Goal: Task Accomplishment & Management: Complete application form

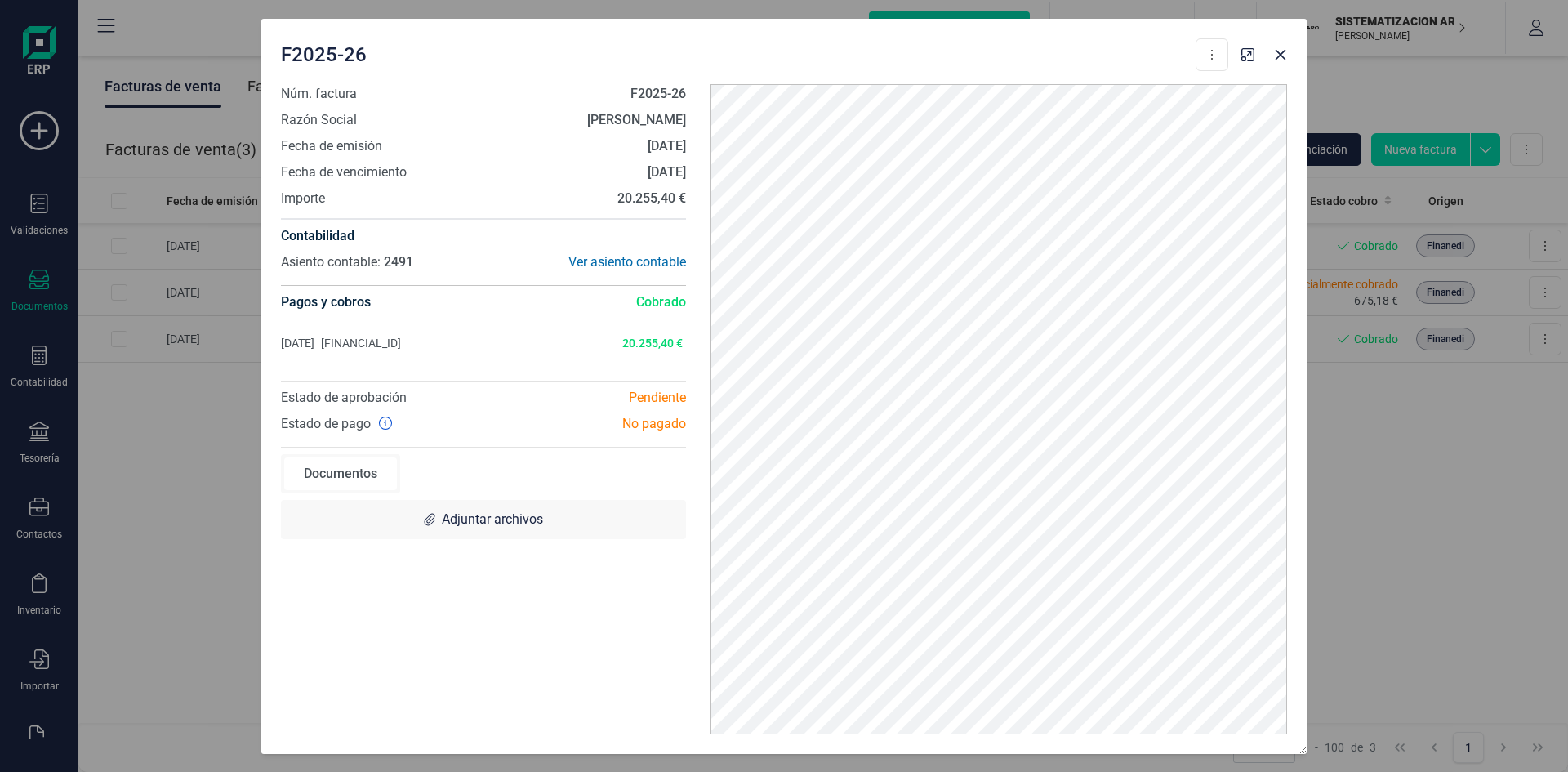
click at [24, 241] on div "F2025-26 Descargar documento Crear factura rectificativa Núm. factura F2025-26 …" at bounding box center [784, 386] width 1568 height 772
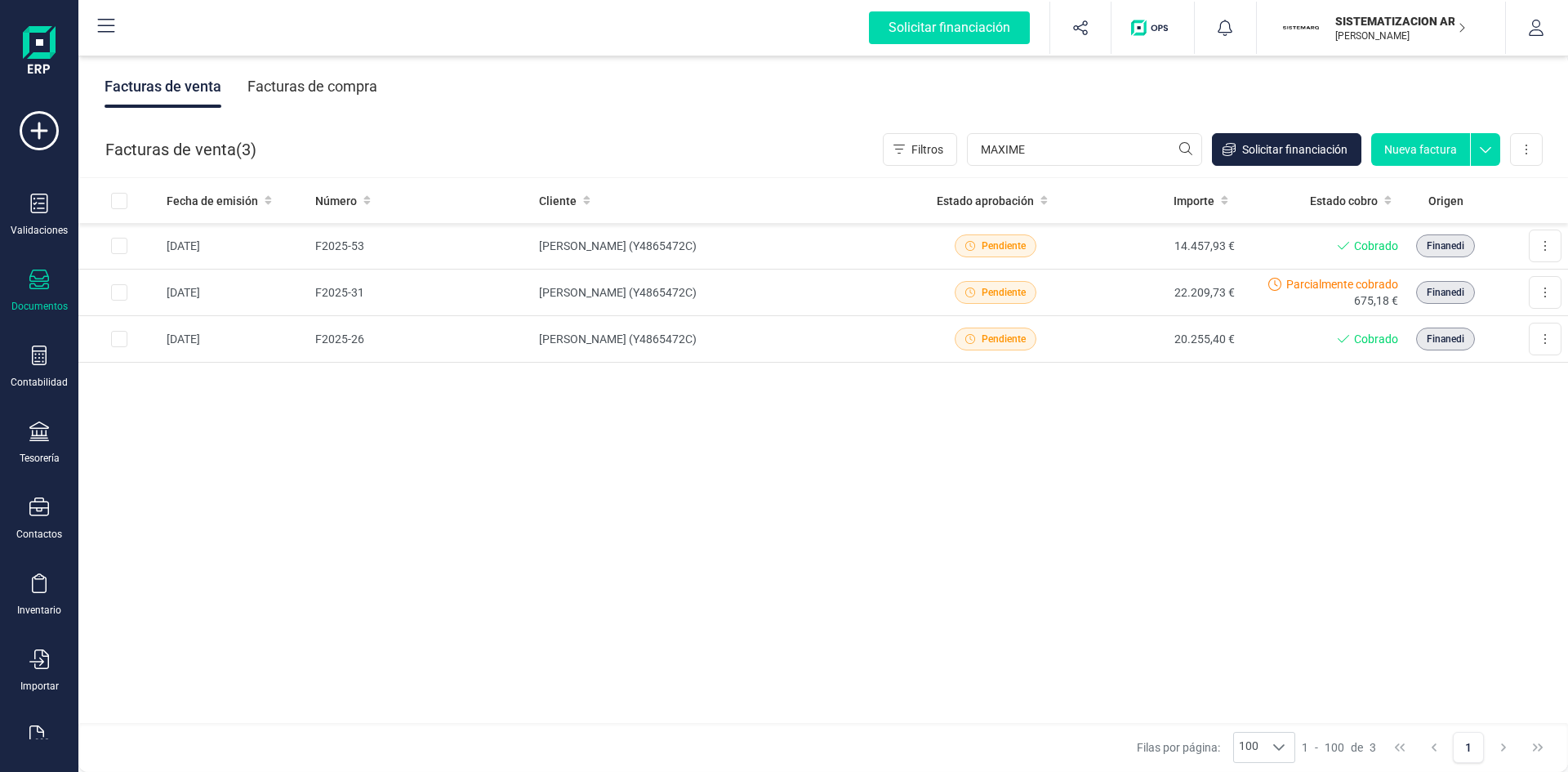
click at [50, 295] on div "Documentos" at bounding box center [39, 291] width 65 height 43
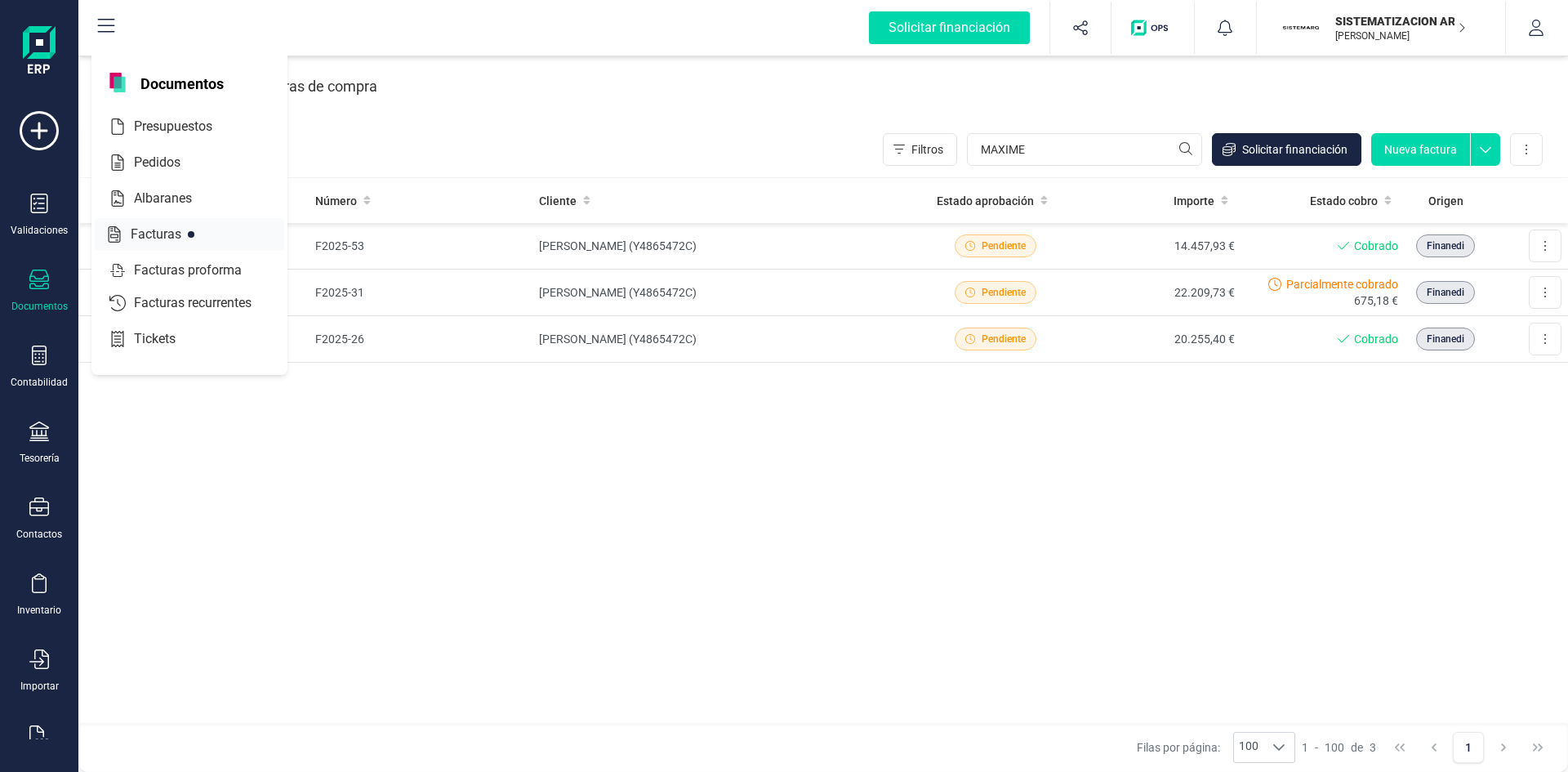
click at [167, 244] on span "Facturas" at bounding box center [167, 234] width 87 height 20
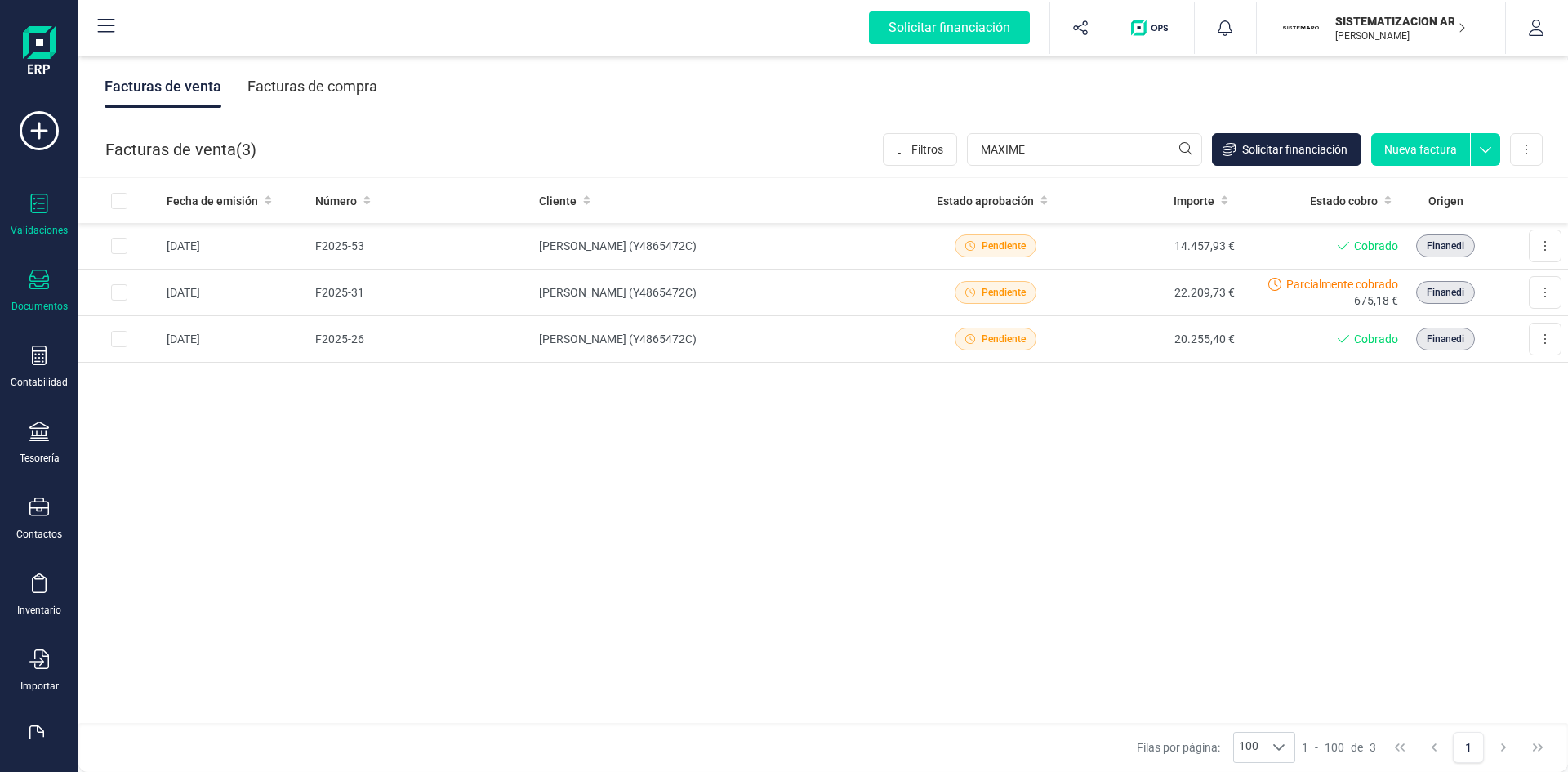
click at [31, 220] on div "Validaciones" at bounding box center [39, 215] width 65 height 43
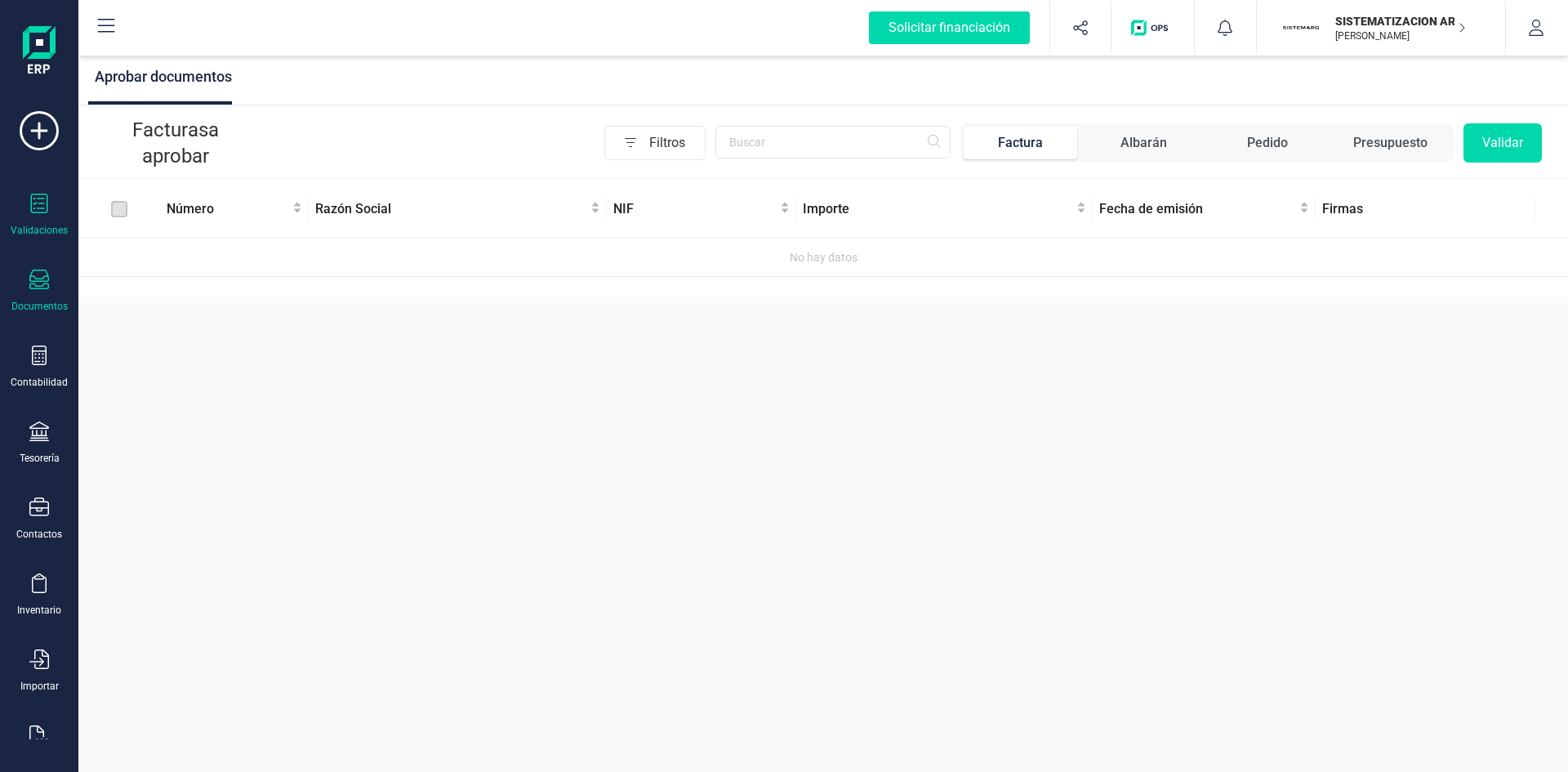
click at [44, 295] on div "Documentos" at bounding box center [39, 291] width 65 height 43
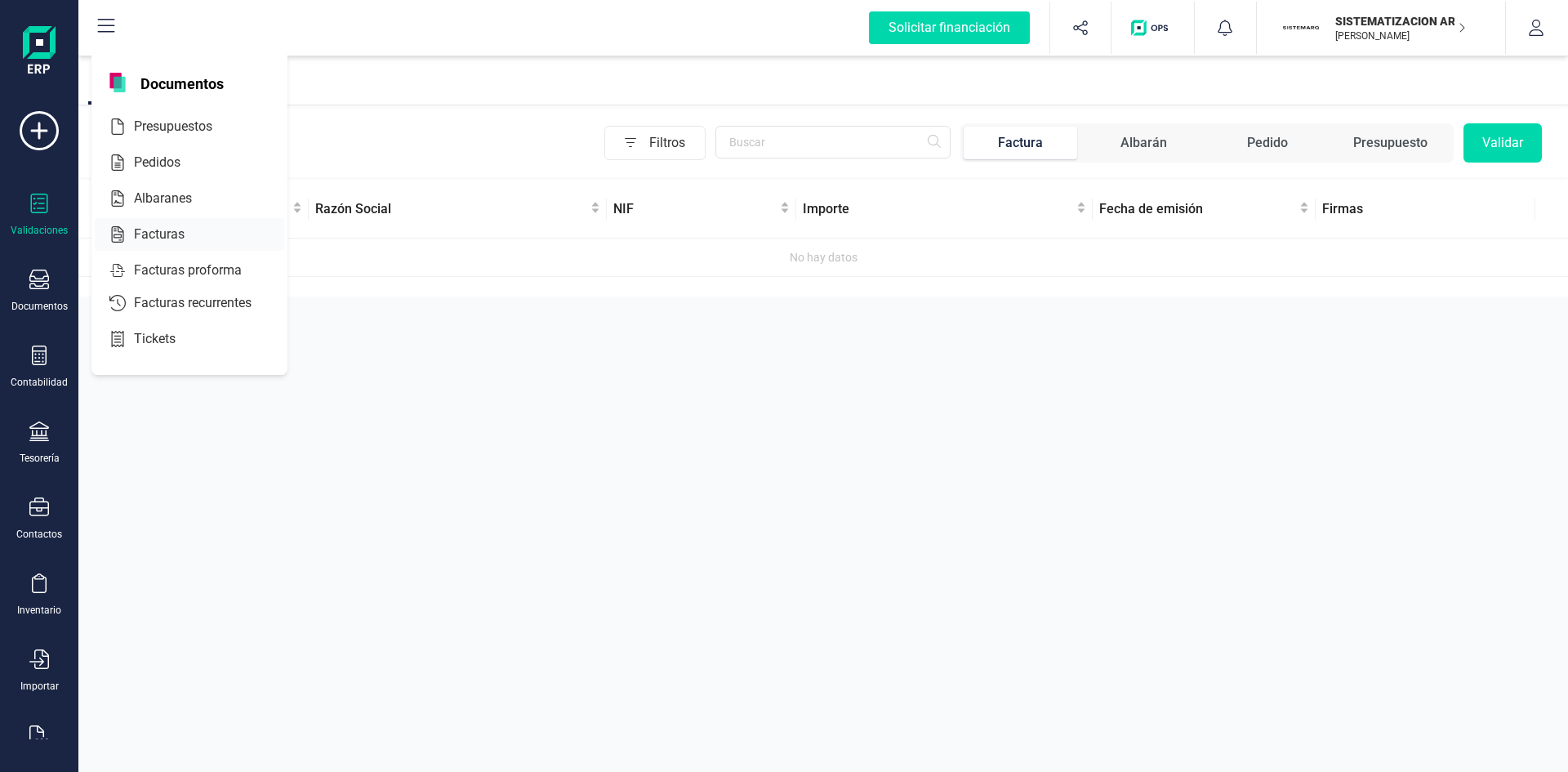
click at [196, 238] on div at bounding box center [199, 234] width 29 height 20
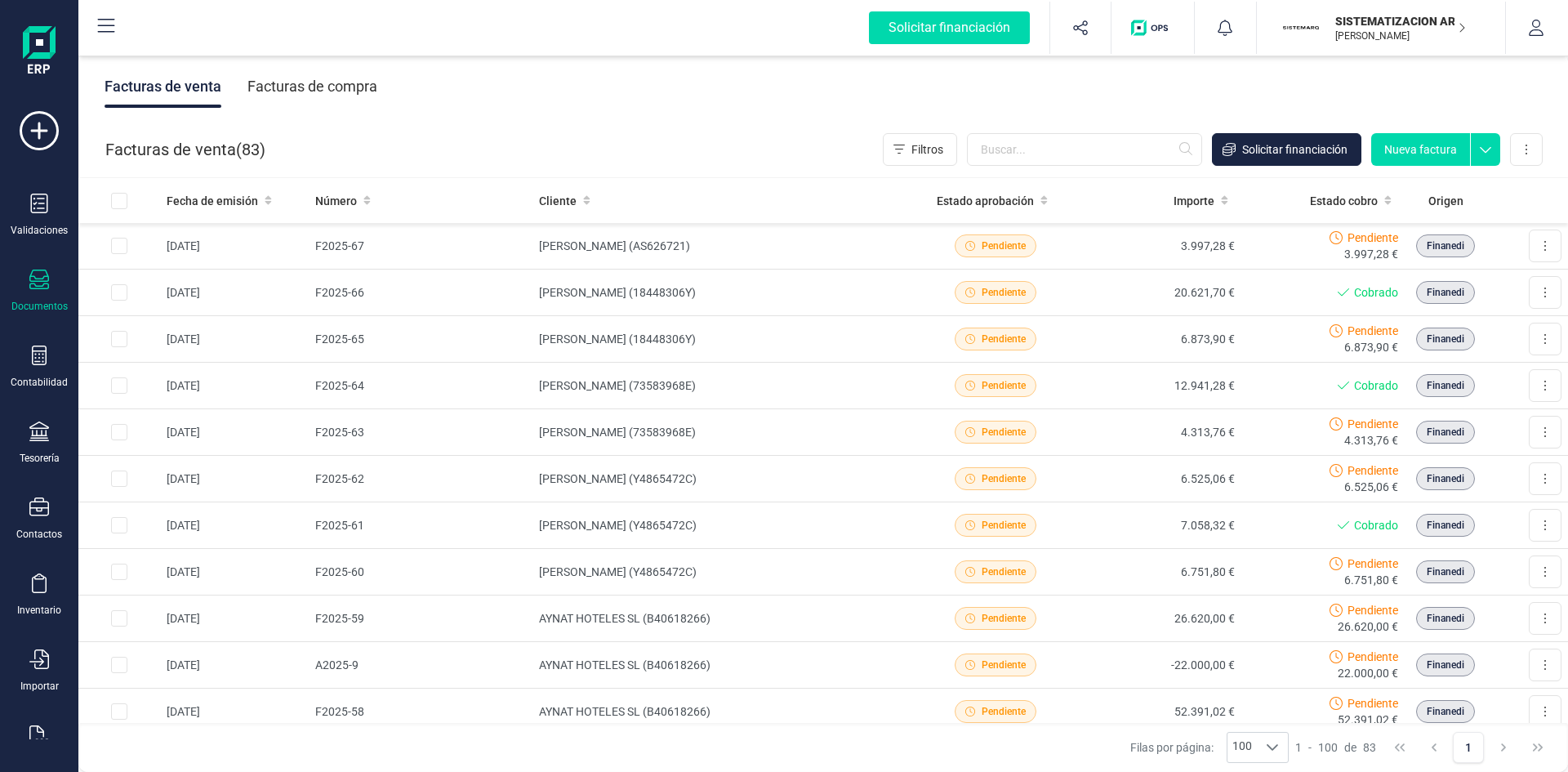
click at [342, 100] on div "Facturas de compra" at bounding box center [311, 87] width 130 height 43
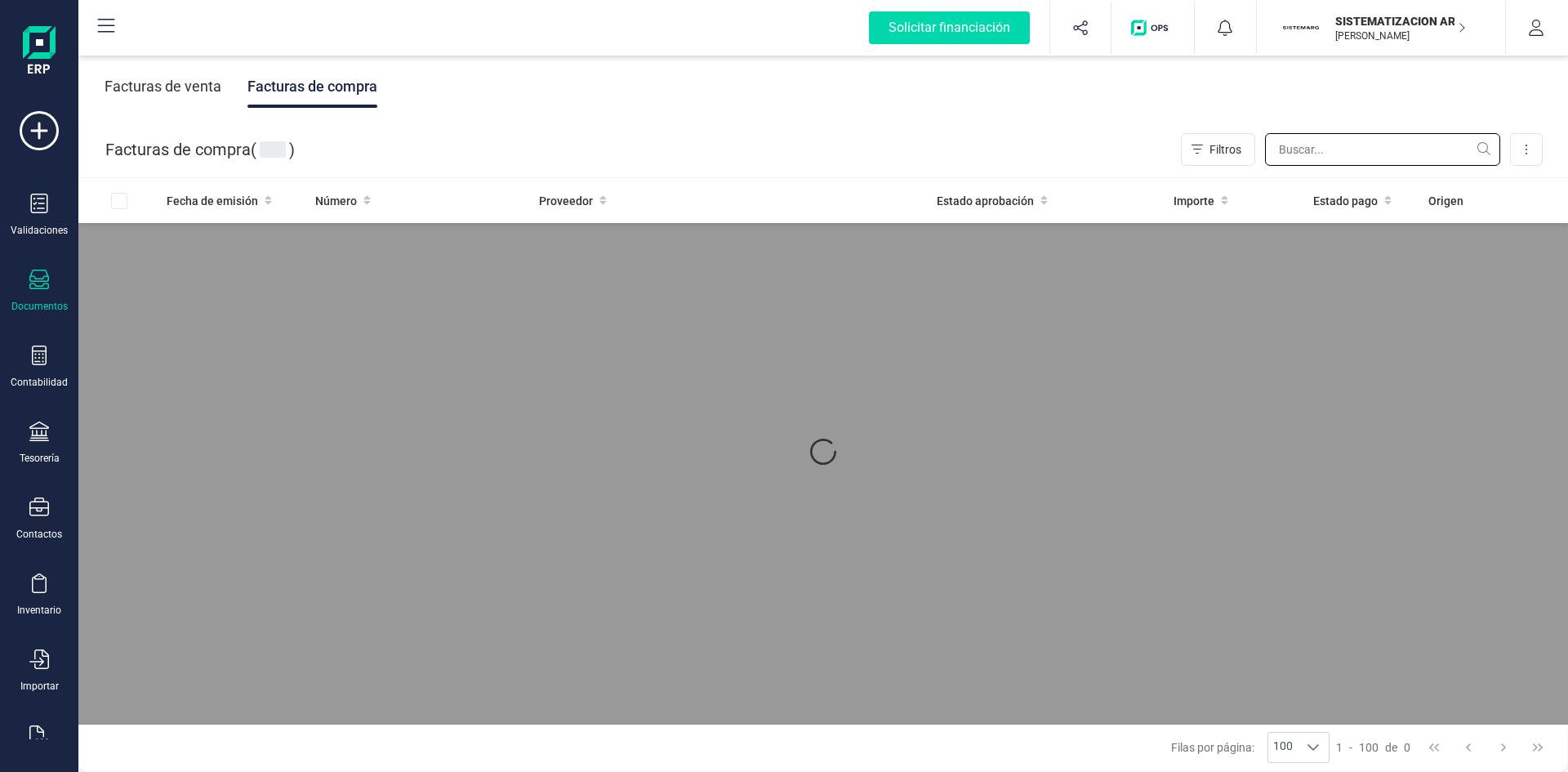
click at [1045, 148] on input "text" at bounding box center [1383, 149] width 235 height 33
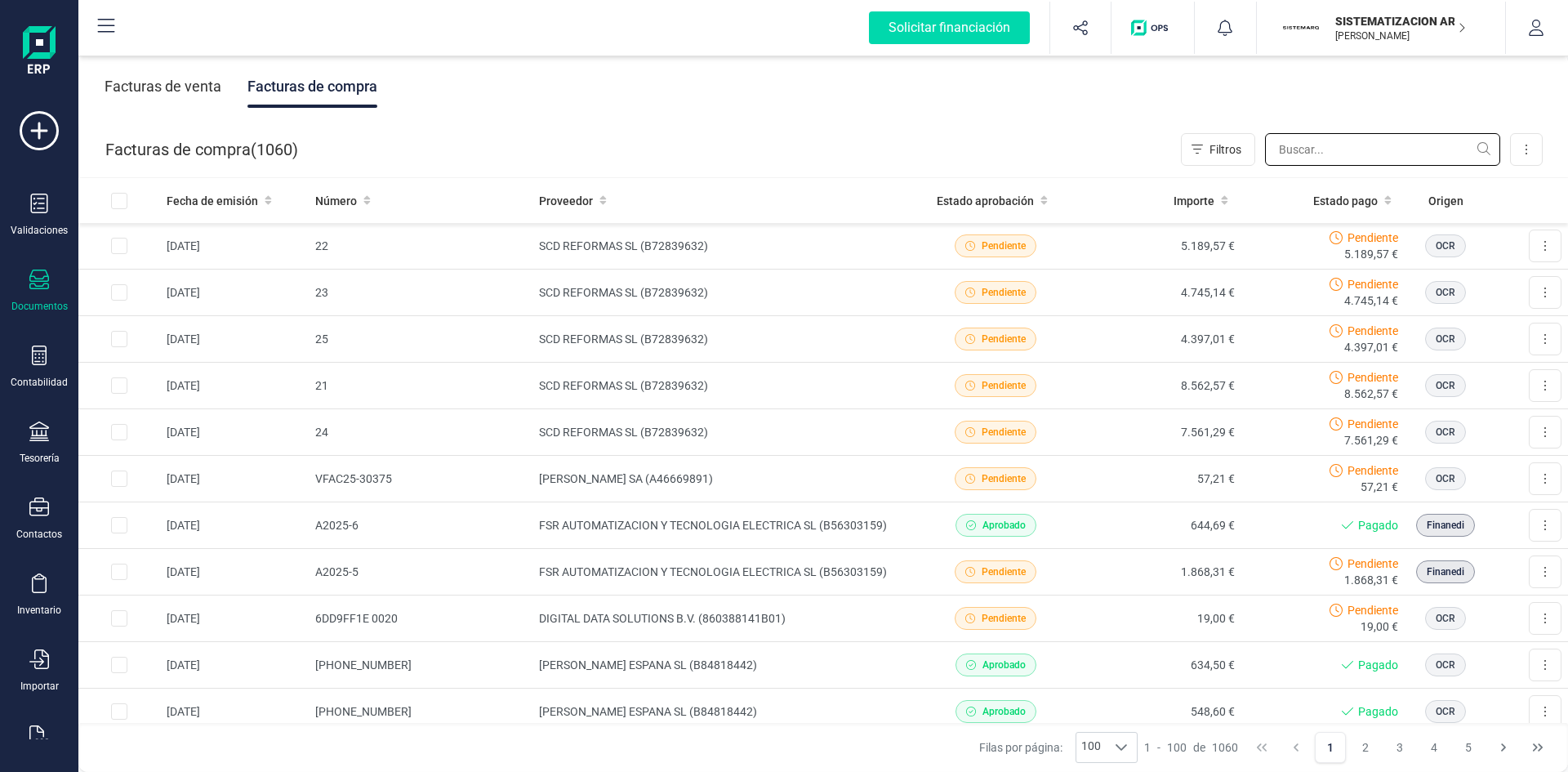
click at [1045, 150] on input "text" at bounding box center [1383, 149] width 235 height 33
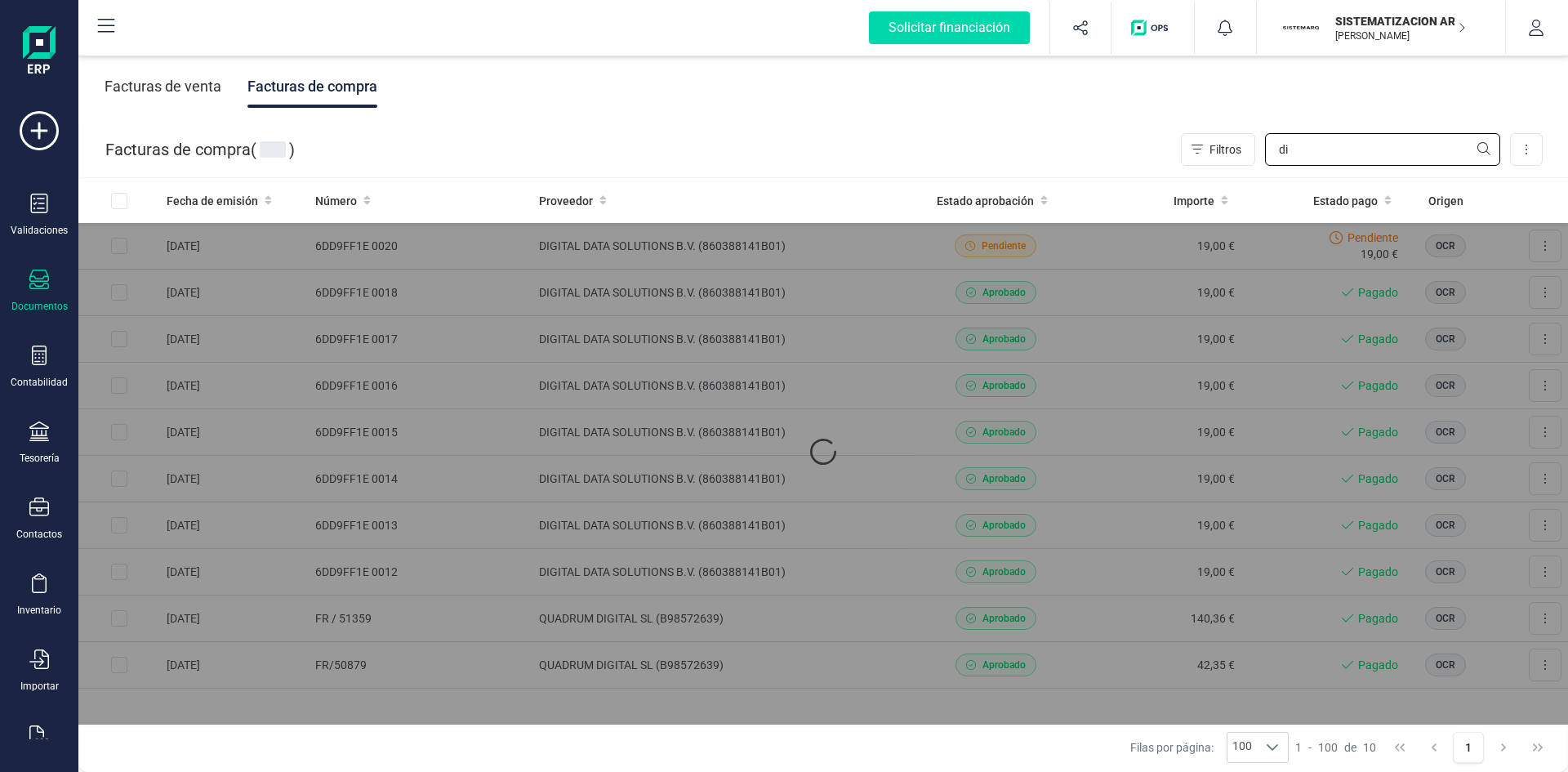
type input "d"
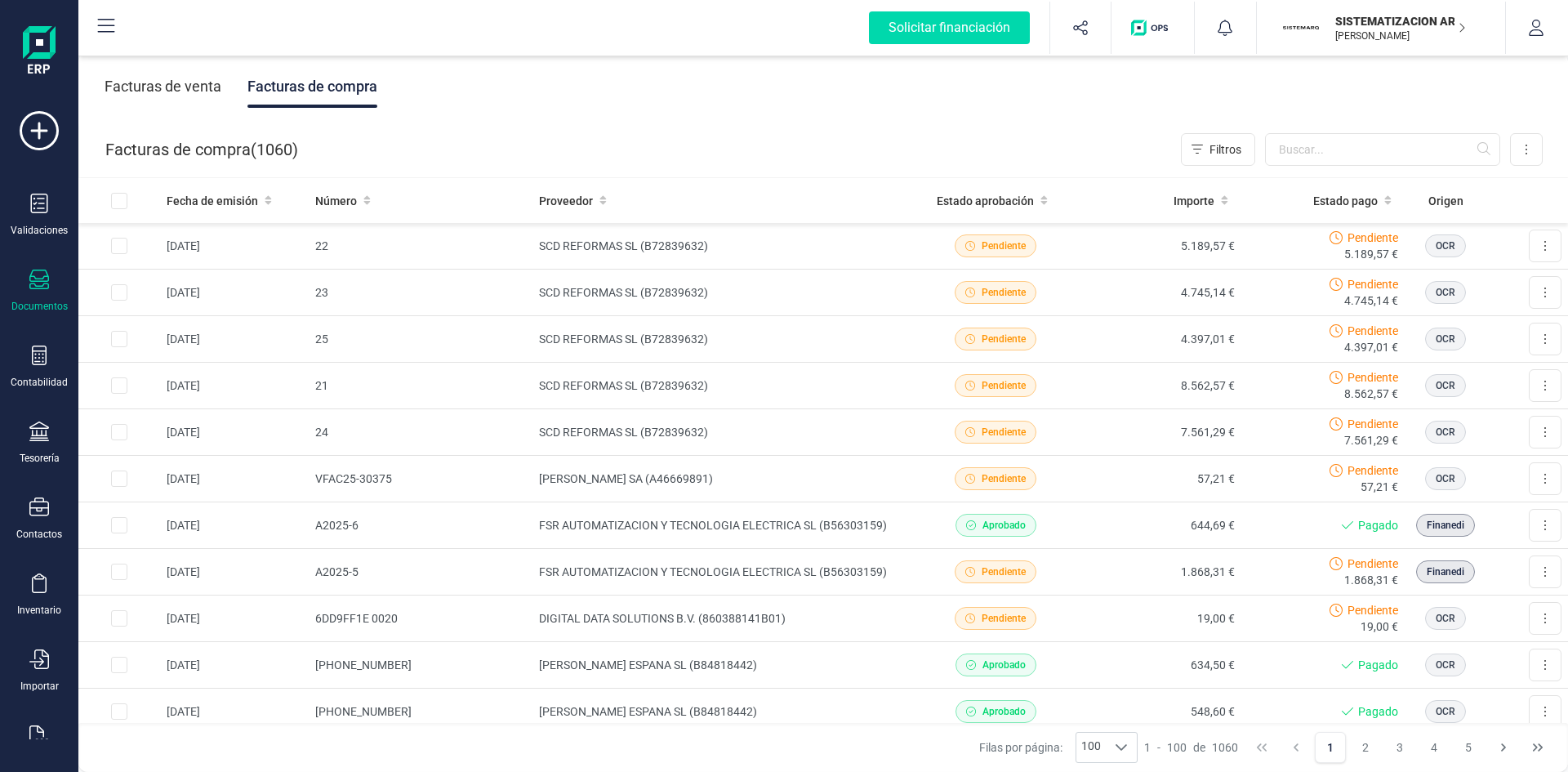
click at [186, 90] on div "Facturas de venta" at bounding box center [163, 87] width 117 height 43
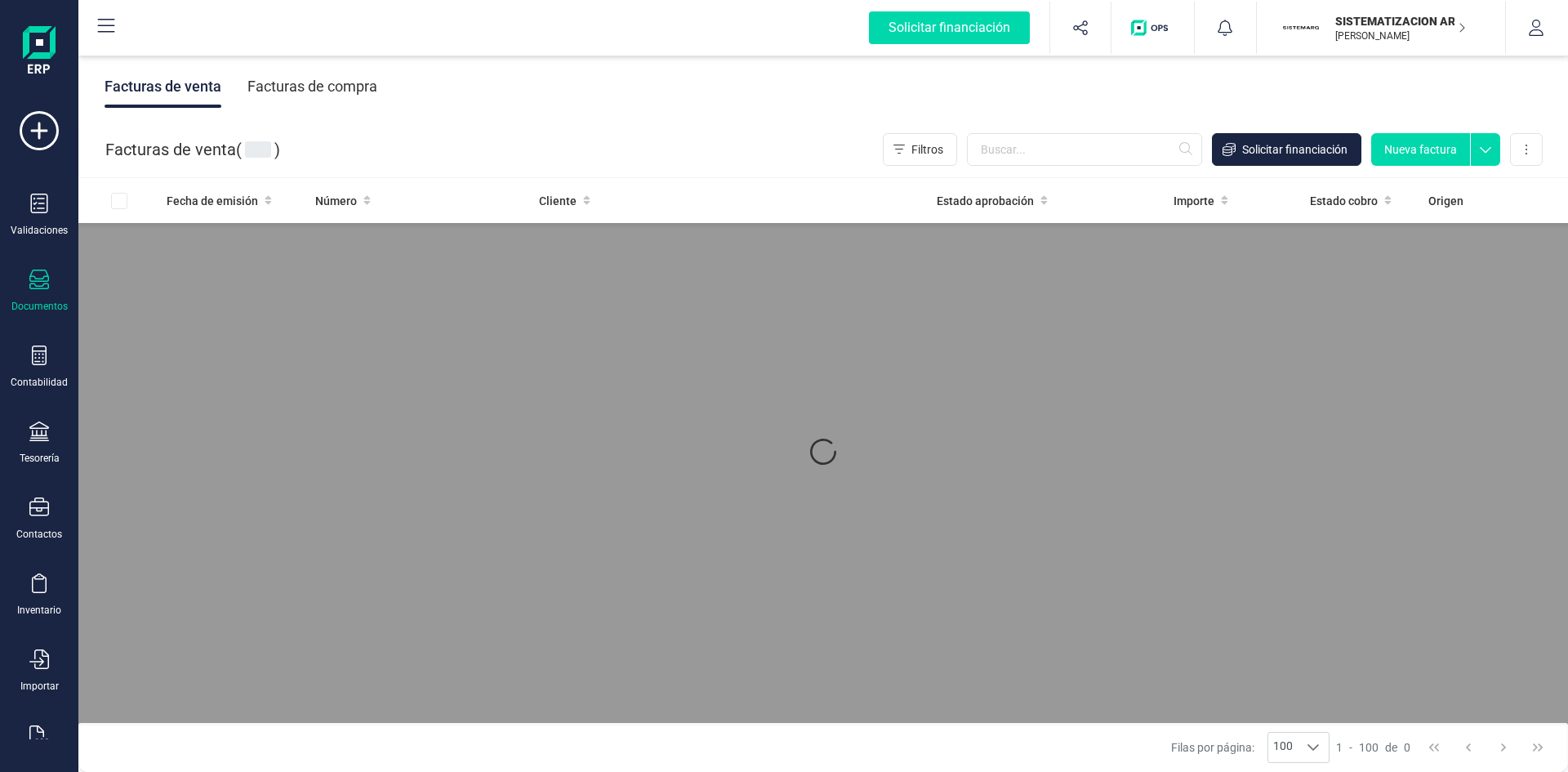
click at [274, 93] on div "Facturas de compra" at bounding box center [311, 87] width 130 height 43
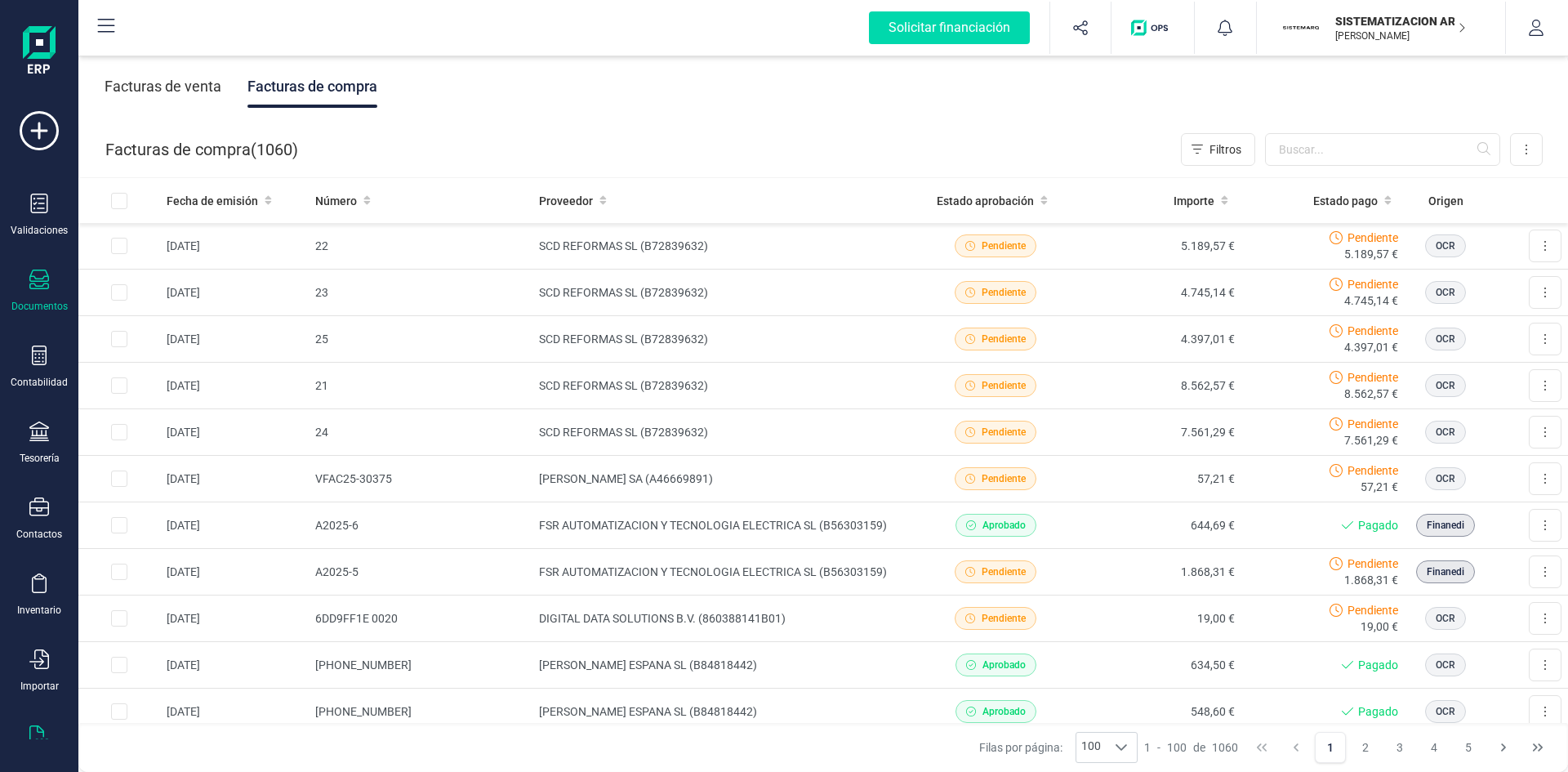
click at [32, 477] on icon at bounding box center [39, 734] width 20 height 20
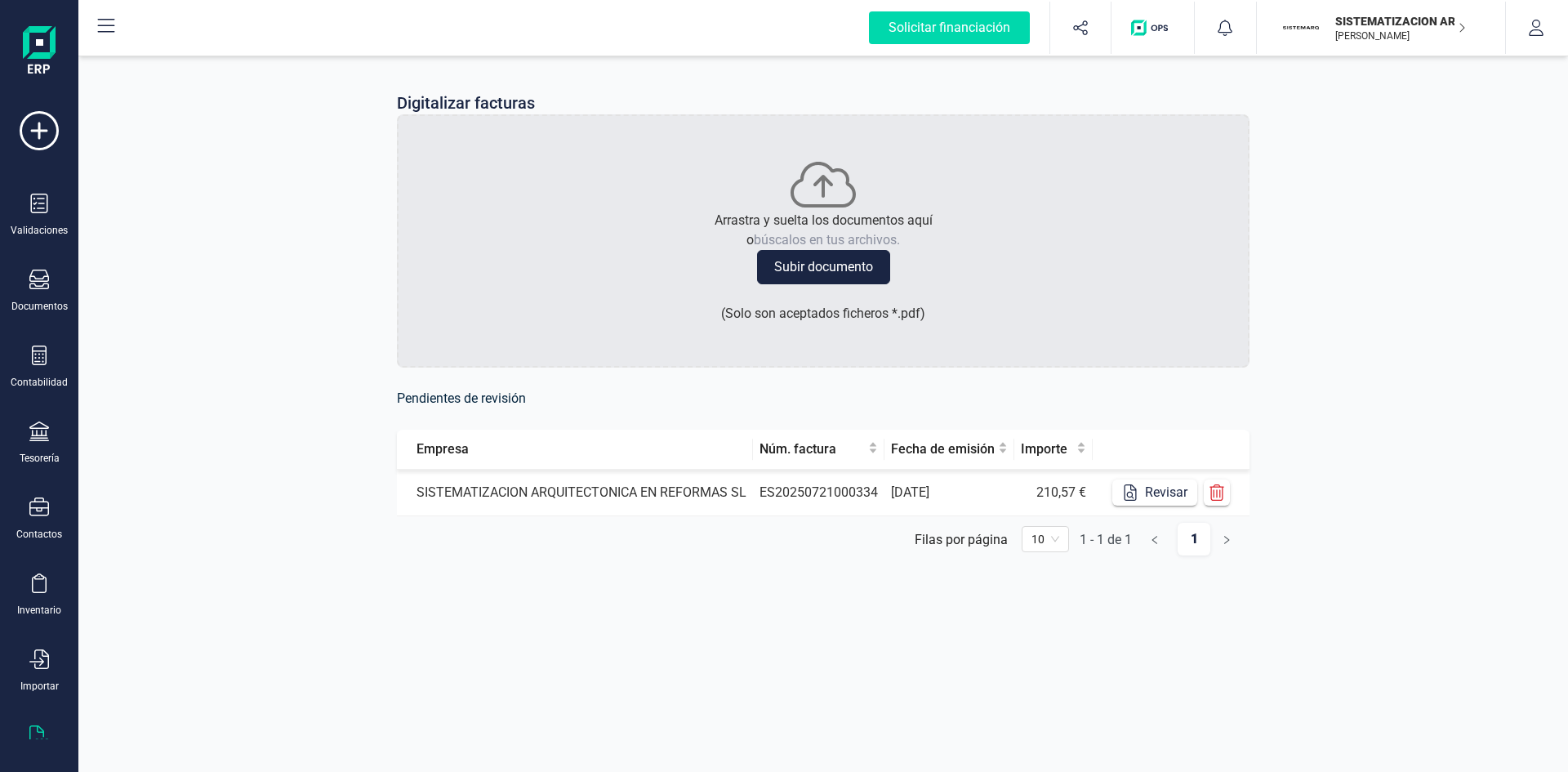
click at [685, 477] on td "SISTEMATIZACION ARQUITECTONICA EN REFORMAS SL" at bounding box center [575, 492] width 356 height 46
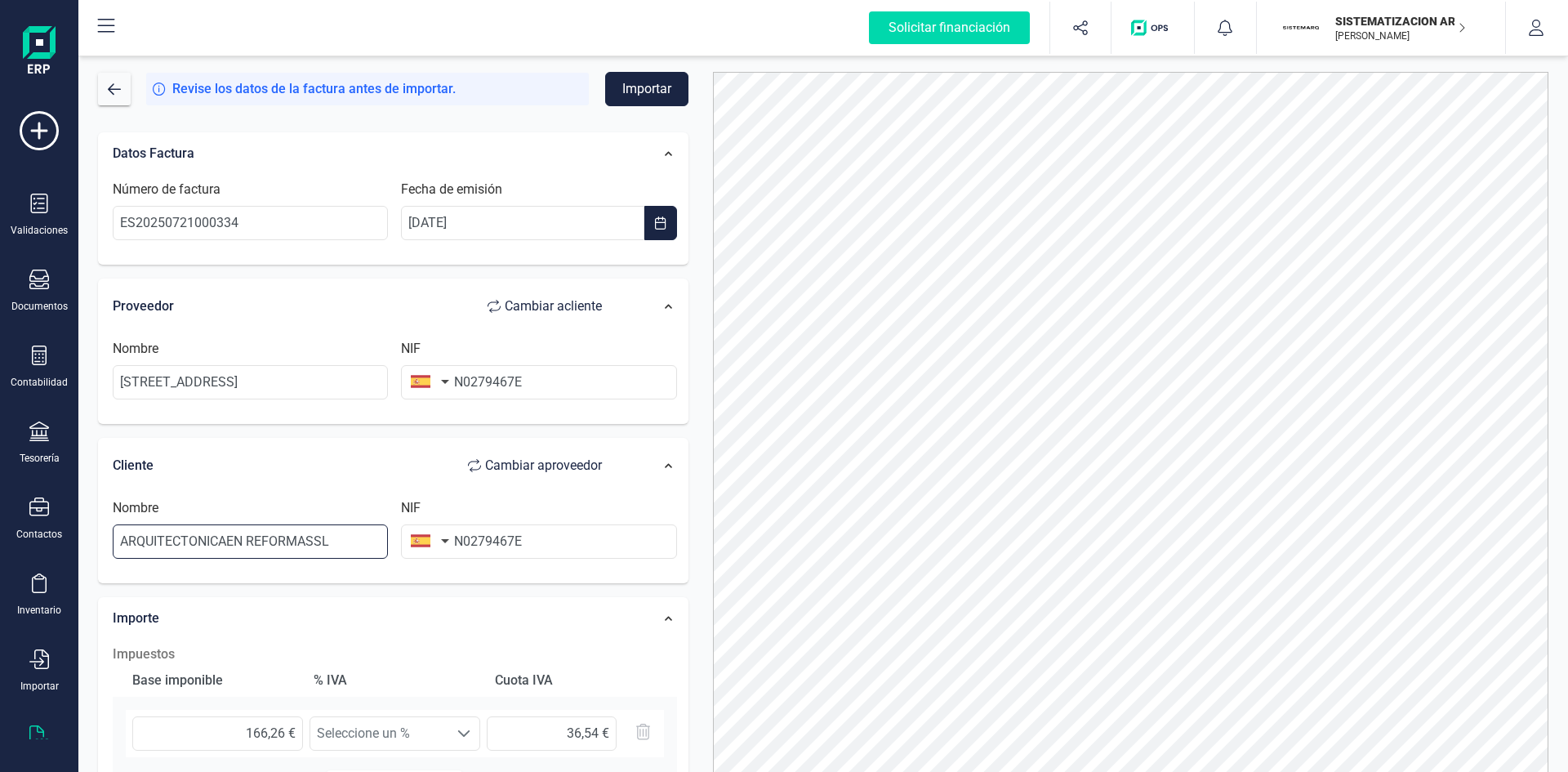
drag, startPoint x: 342, startPoint y: 543, endPoint x: 4, endPoint y: 567, distance: 338.9
click at [4, 477] on div "Solicitar financiación Importaciones completadas 0 / 0 SISTEMATIZACION ARQUITEC…" at bounding box center [784, 386] width 1568 height 772
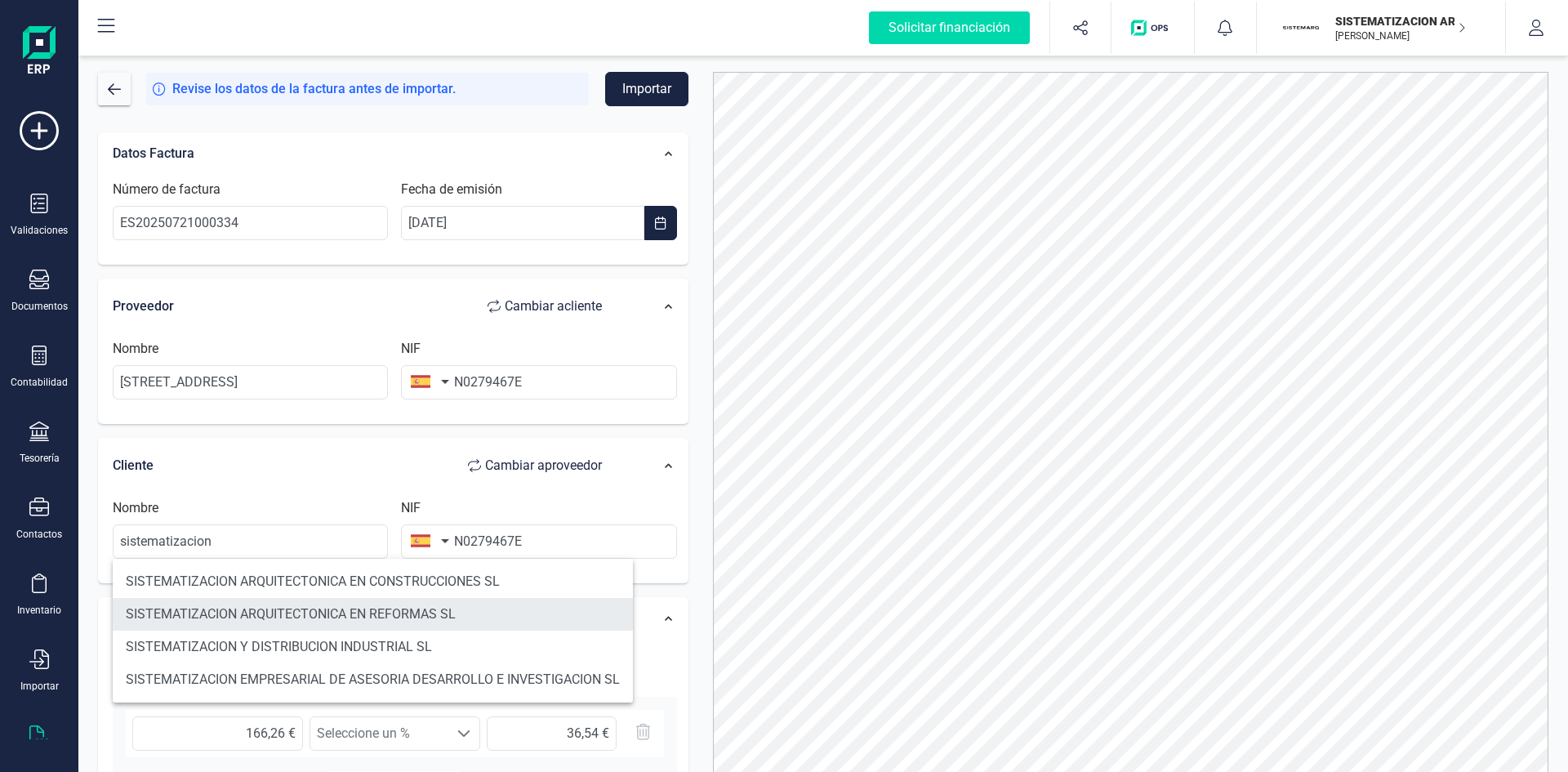
click at [278, 477] on li "SISTEMATIZACION ARQUITECTONICA EN REFORMAS SL" at bounding box center [372, 614] width 520 height 33
type input "SISTEMATIZACION ARQUITECTONICA EN REFORMAS SL"
type input "B72398712"
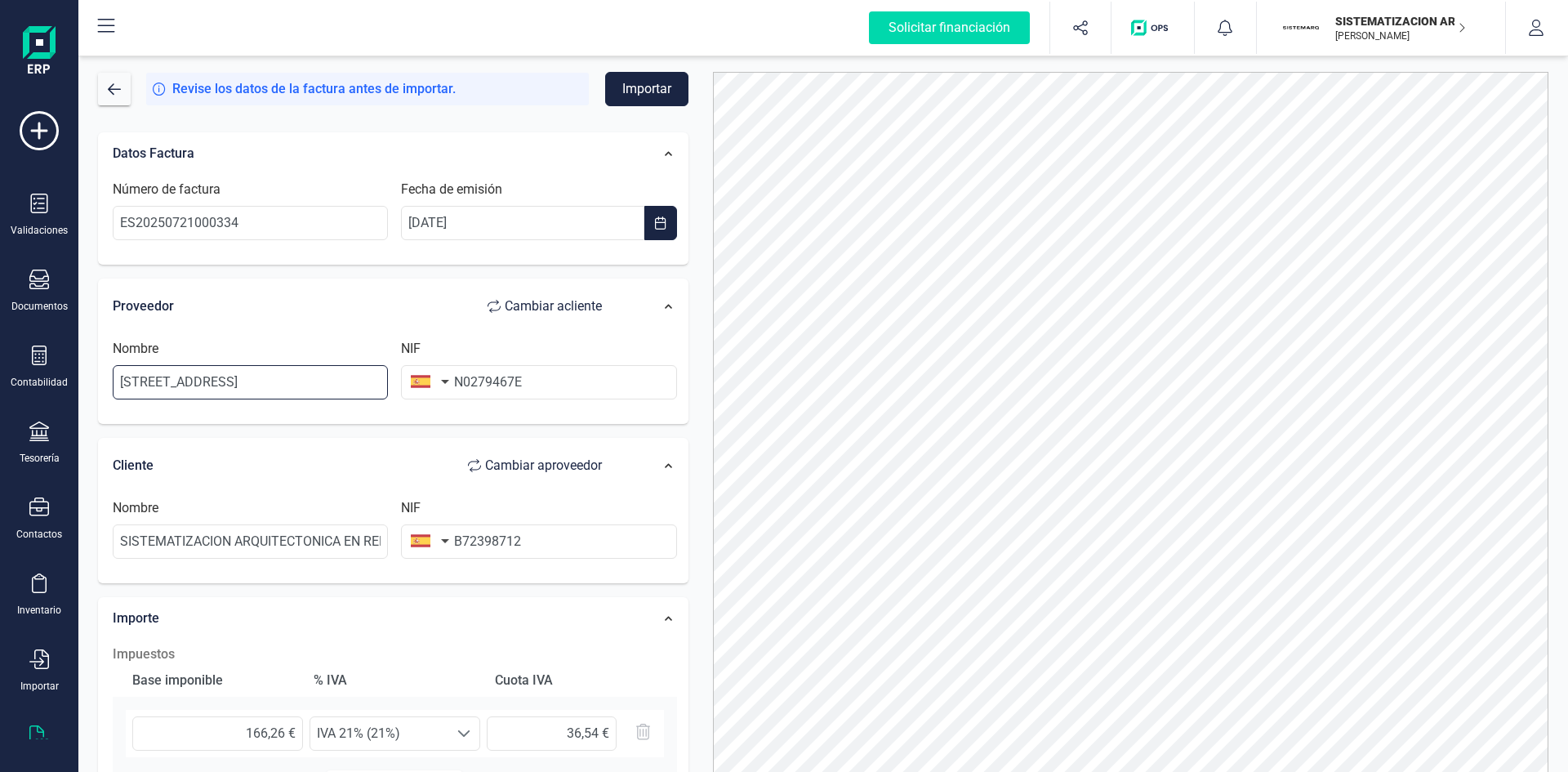
drag, startPoint x: 371, startPoint y: 382, endPoint x: 60, endPoint y: 394, distance: 311.2
click at [60, 394] on div "Solicitar financiación Importaciones completadas 0 / 0 SISTEMATIZACION ARQUITEC…" at bounding box center [784, 386] width 1568 height 772
type input "nying Town"
drag, startPoint x: 561, startPoint y: 373, endPoint x: 431, endPoint y: 383, distance: 130.4
click at [431, 383] on div "NIF N0279467E" at bounding box center [539, 369] width 288 height 60
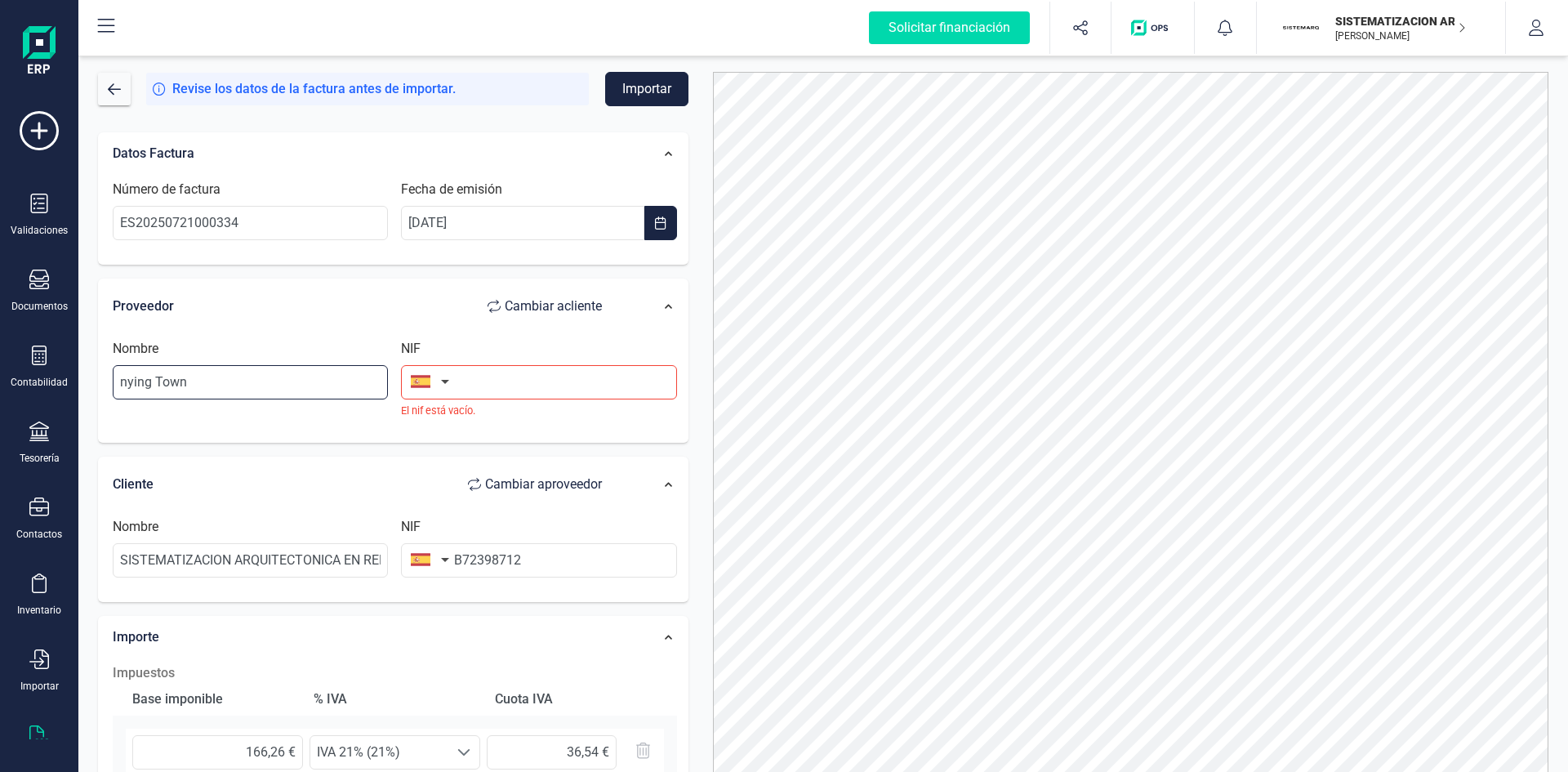
drag, startPoint x: 203, startPoint y: 373, endPoint x: 62, endPoint y: 395, distance: 142.7
click at [62, 395] on div "Solicitar financiación Importaciones completadas 0 / 0 SISTEMATIZACION ARQUITEC…" at bounding box center [784, 386] width 1568 height 772
click at [184, 369] on input "text" at bounding box center [250, 383] width 275 height 34
paste input "YANGQUANJINGFENGSHANGMAOYOUXIANGONGSI"
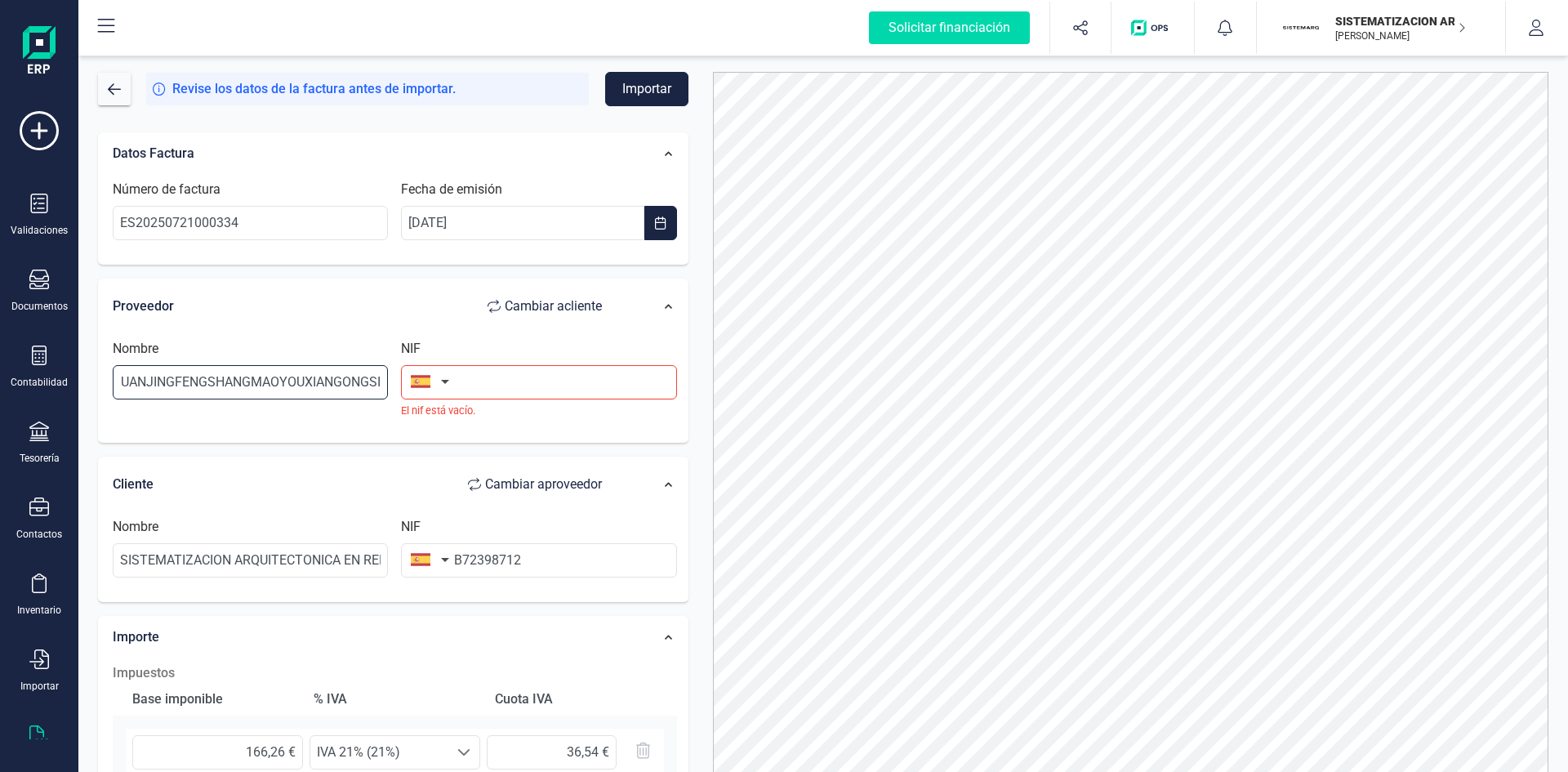
type input "YANGQUANJINGFENGSHANGMAOYOUXIANGONGSI"
click at [346, 414] on div "Nombre YANGQUANJINGFENGSHANGMAOYOUXIANGONGSI" at bounding box center [250, 378] width 288 height 79
click at [548, 355] on div "NIF El nif está vacío." at bounding box center [539, 378] width 288 height 79
click at [515, 400] on div "NIF El nif está vacío." at bounding box center [539, 378] width 288 height 79
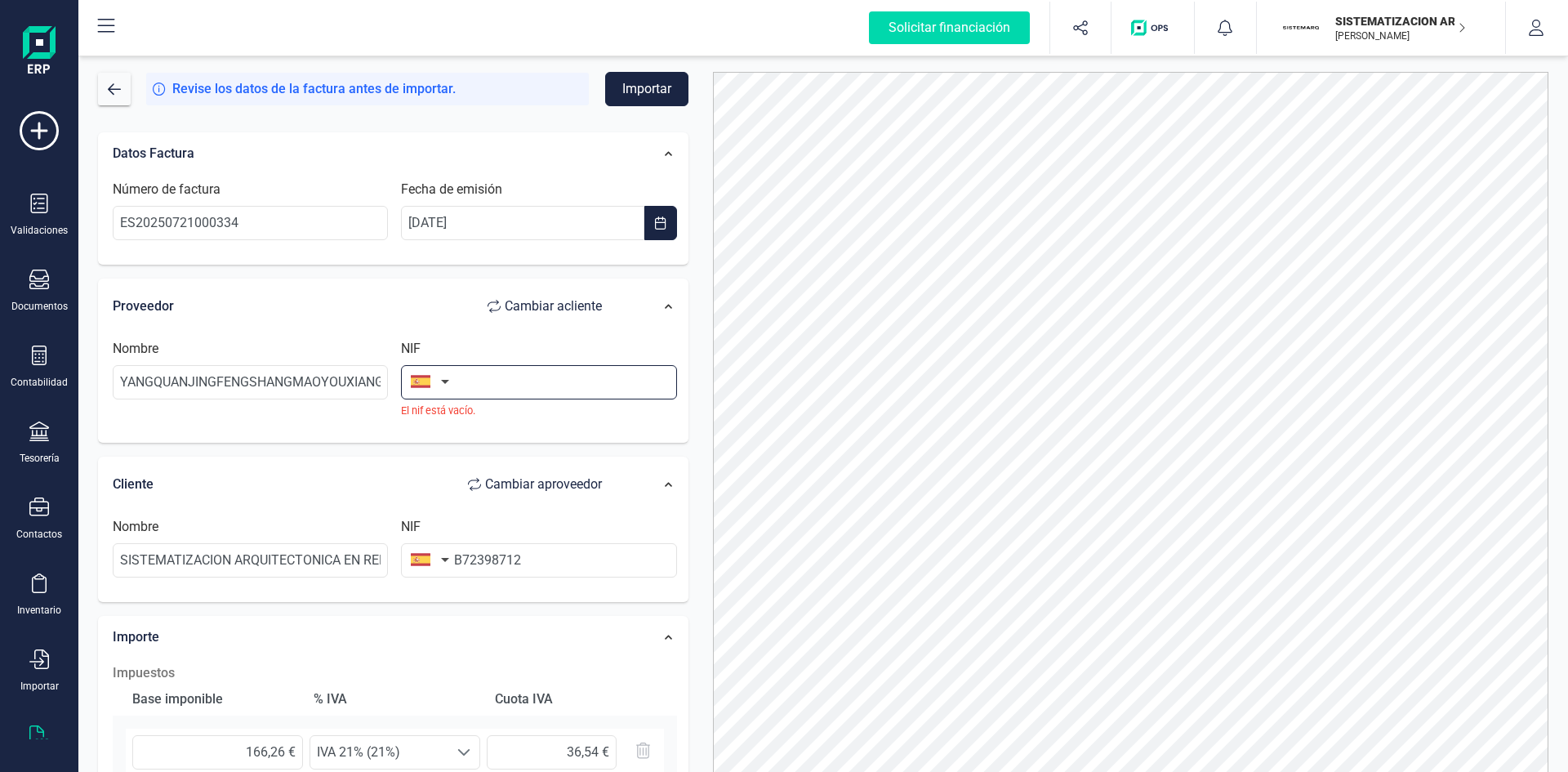
click at [510, 389] on input "text" at bounding box center [538, 383] width 275 height 34
click at [524, 392] on input "text" at bounding box center [538, 383] width 275 height 34
paste input "N0279467E"
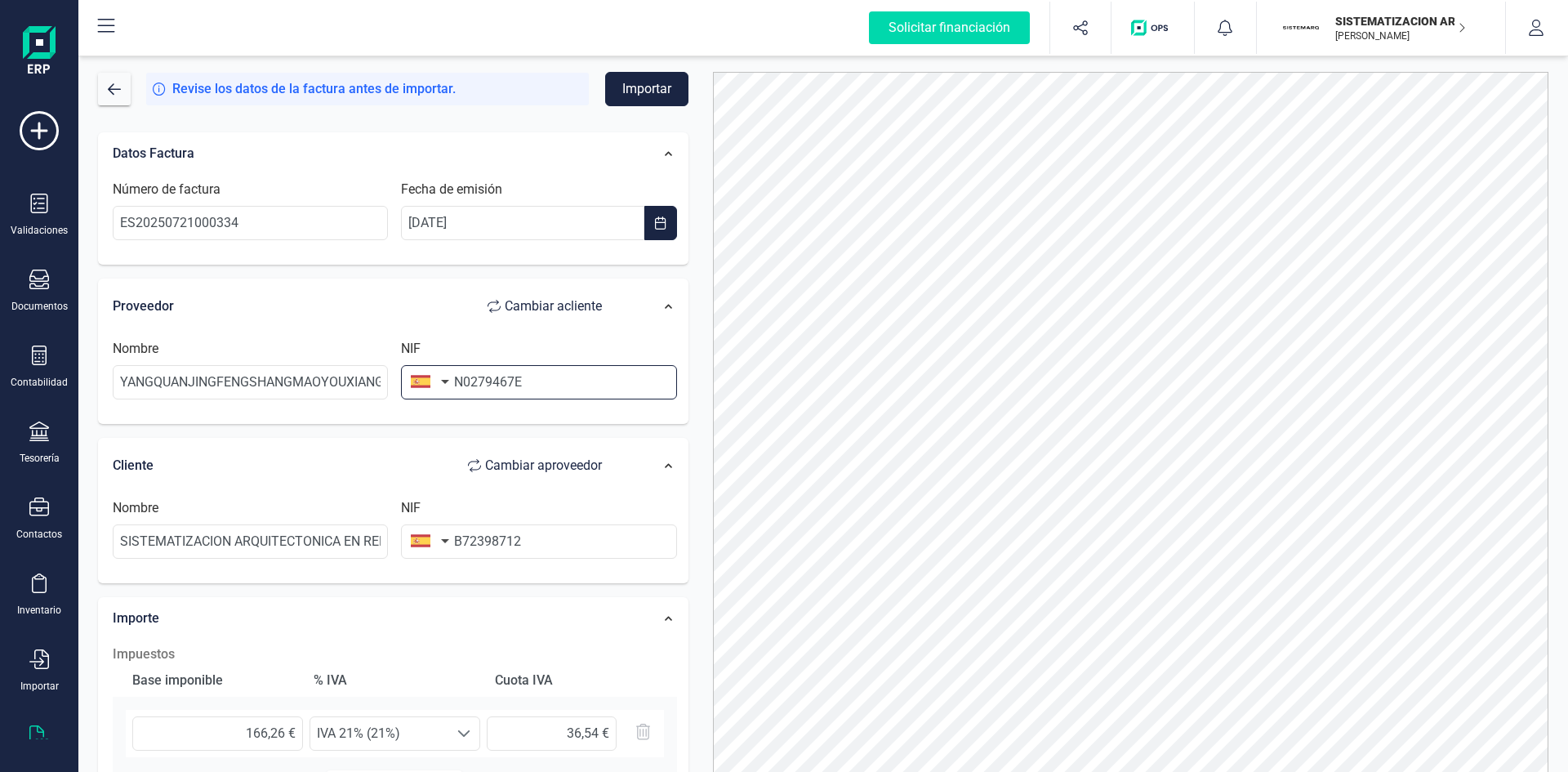
type input "N0279467E"
click at [569, 315] on span "Cambiar a cliente" at bounding box center [552, 306] width 97 height 20
type input "SISTEMATIZACION ARQUITECTONICA EN REFORMAS SL"
type input "B72398712"
type input "YANGQUANJINGFENGSHANGMAOYOUXIANGONGSI"
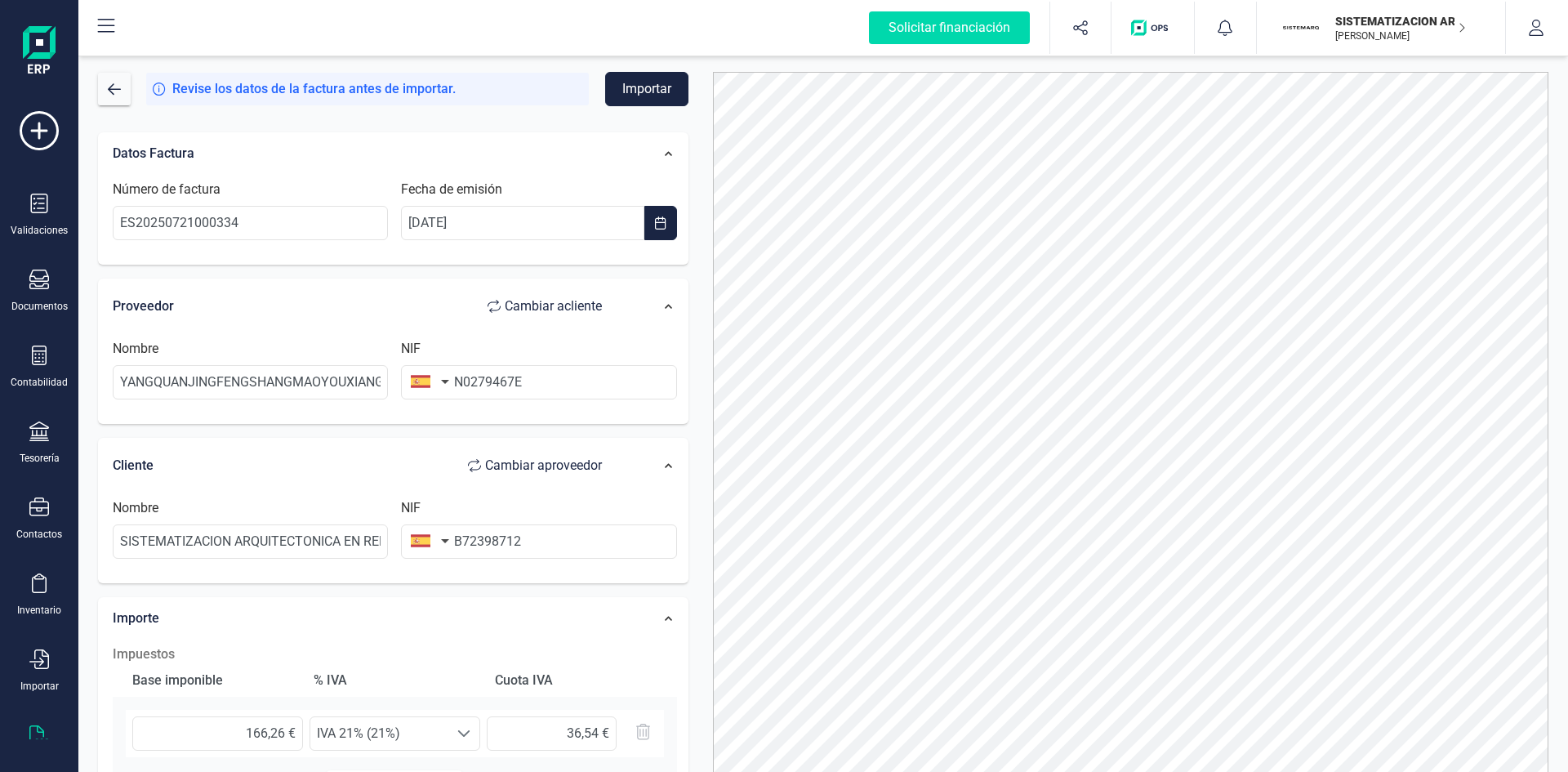
type input "N0279467E"
click at [538, 303] on span "Cambiar a cliente" at bounding box center [552, 306] width 97 height 20
type input "YANGQUANJINGFENGSHANGMAOYOUXIANGONGSI"
type input "N0279467E"
type input "SISTEMATIZACION ARQUITECTONICA EN REFORMAS SL"
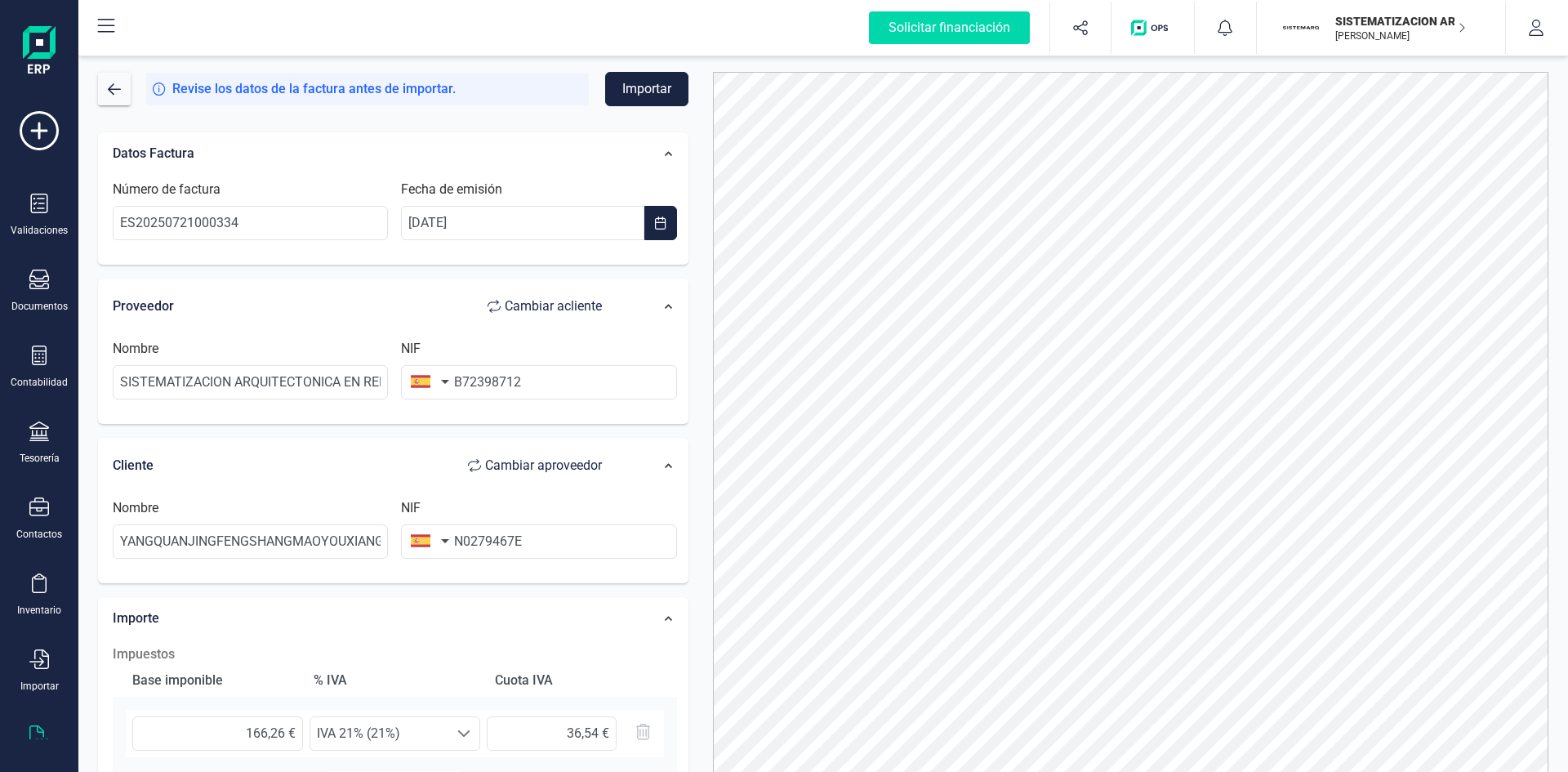
type input "B72398712"
click at [640, 88] on button "Importar" at bounding box center [646, 89] width 83 height 34
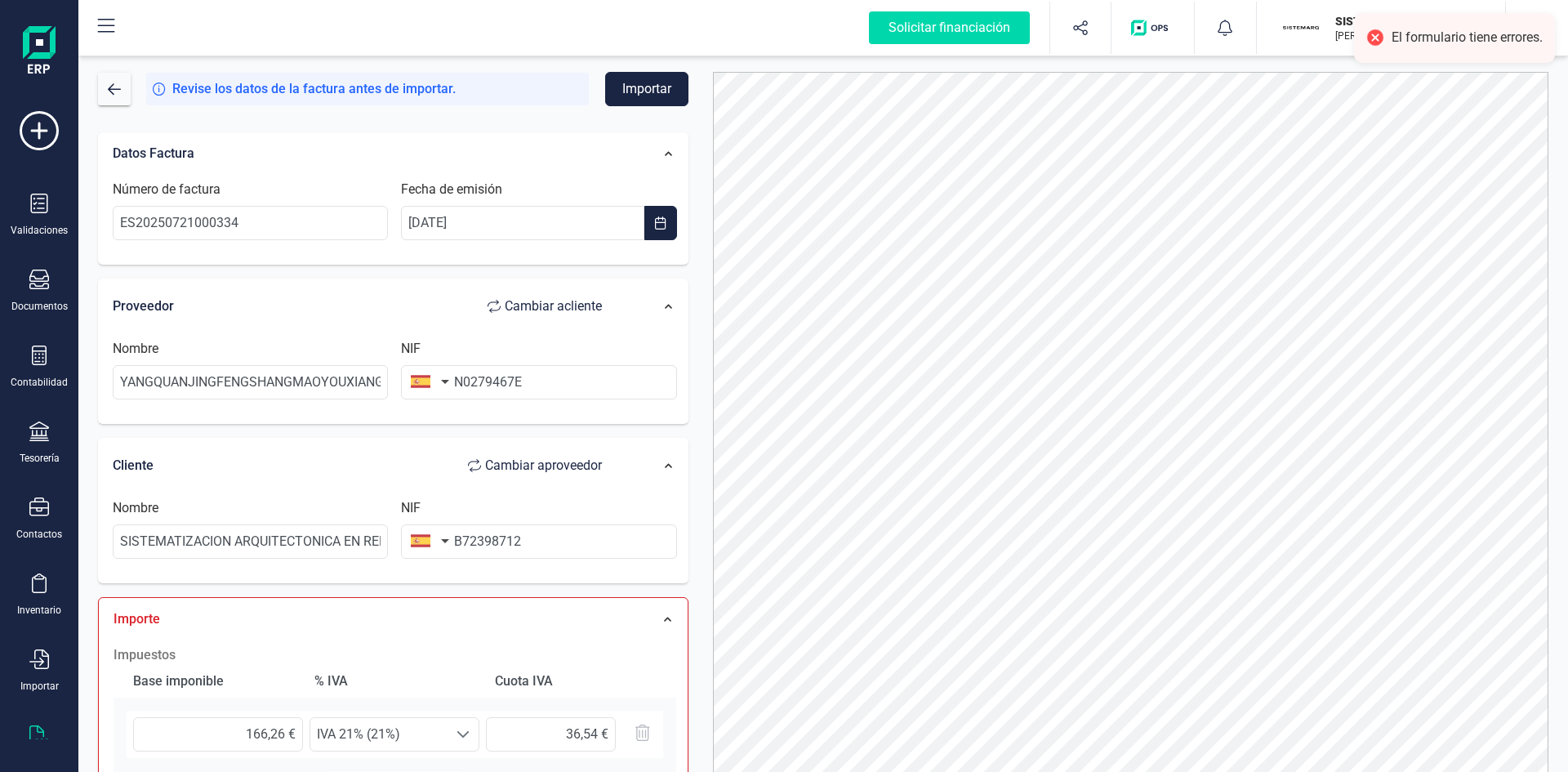
scroll to position [330, 0]
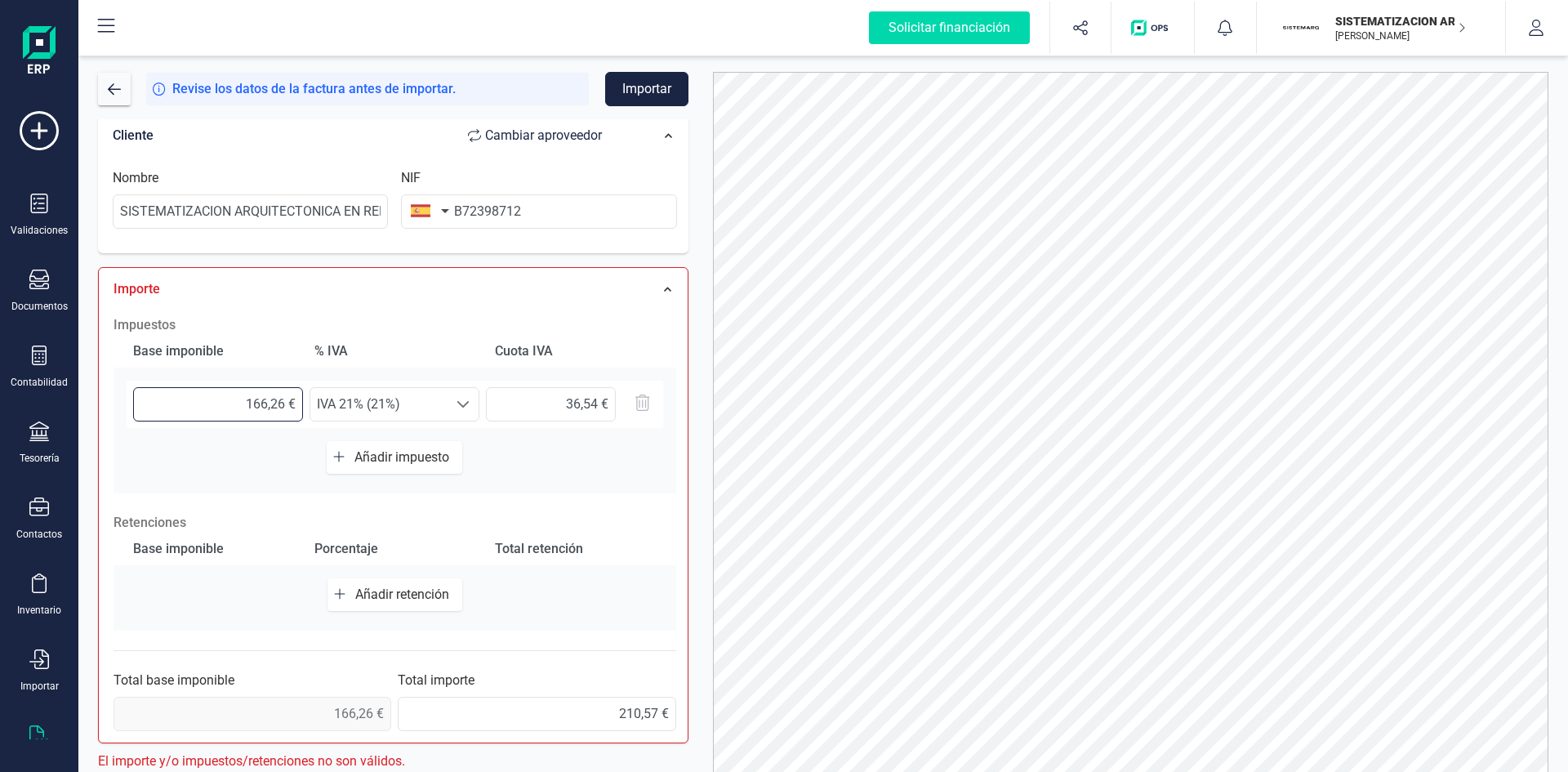
drag, startPoint x: 234, startPoint y: 405, endPoint x: 478, endPoint y: 347, distance: 250.8
click at [478, 347] on div "Base imponible % IVA Cuota IVA 166,26 € Seleccione un % IVA 21% (21%) IVA 21% (…" at bounding box center [395, 413] width 563 height 159
type input "1,00 €"
type input "0,21 €"
type input "17,00 €"
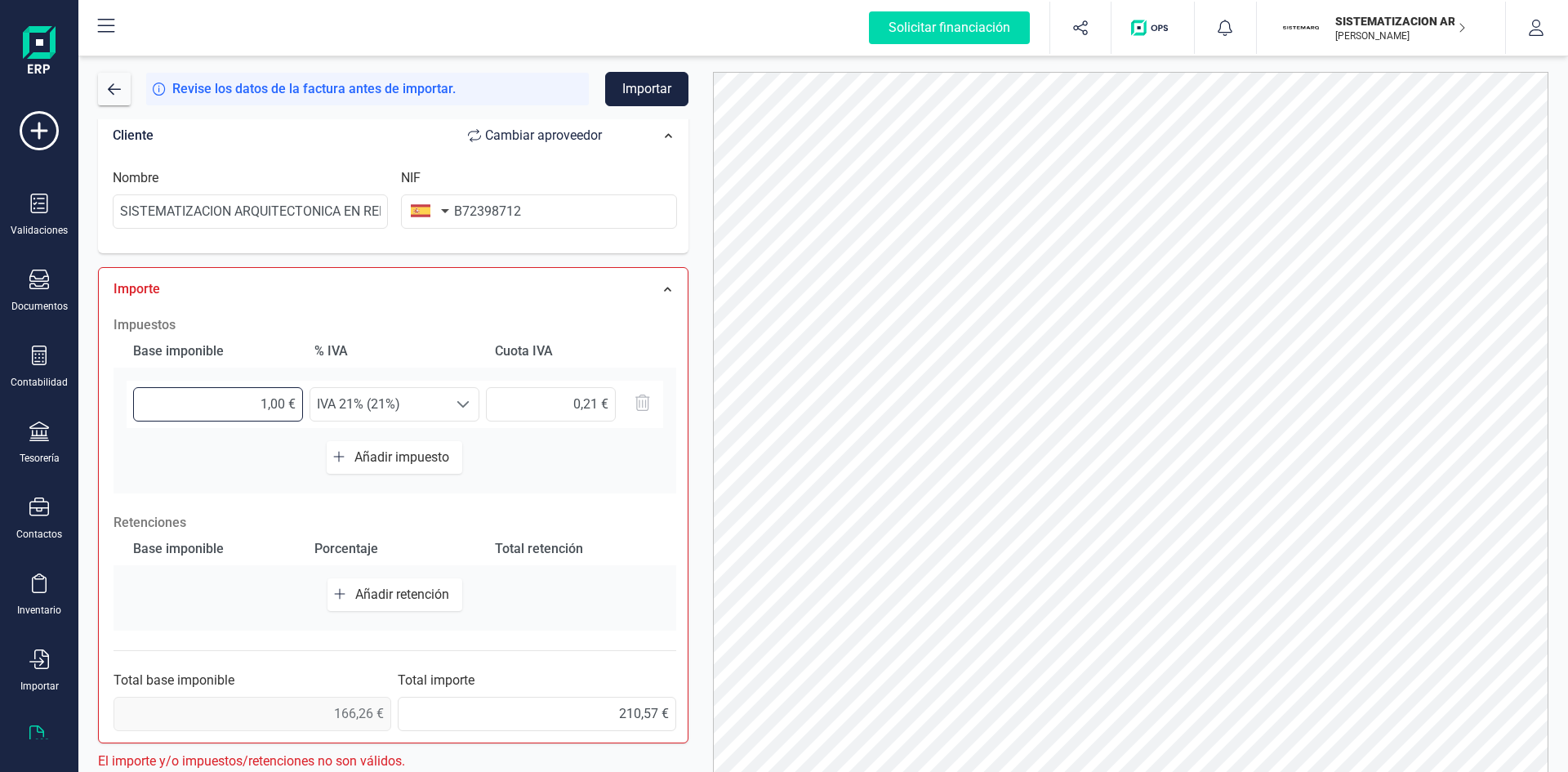
type input "3,57 €"
type input "174,00 €"
type input "36,54 €"
type input "174,03 €"
type input "36,55 €"
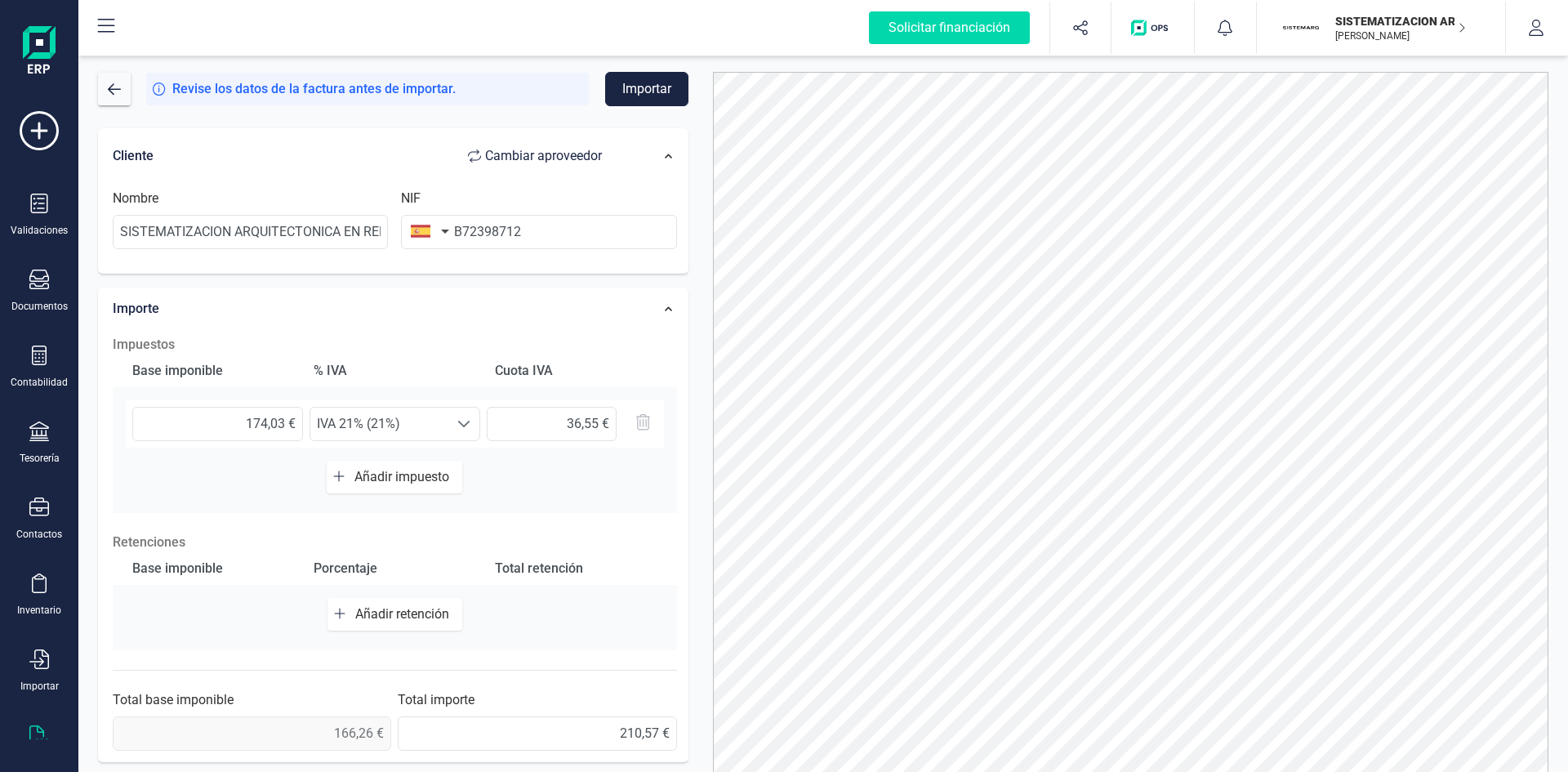
click at [599, 443] on div "Base imponible % IVA Cuota IVA 174,03 € Seleccione un % IVA 21% (21%) IVA 21% (…" at bounding box center [395, 433] width 564 height 159
click at [652, 88] on button "Importar" at bounding box center [646, 89] width 83 height 34
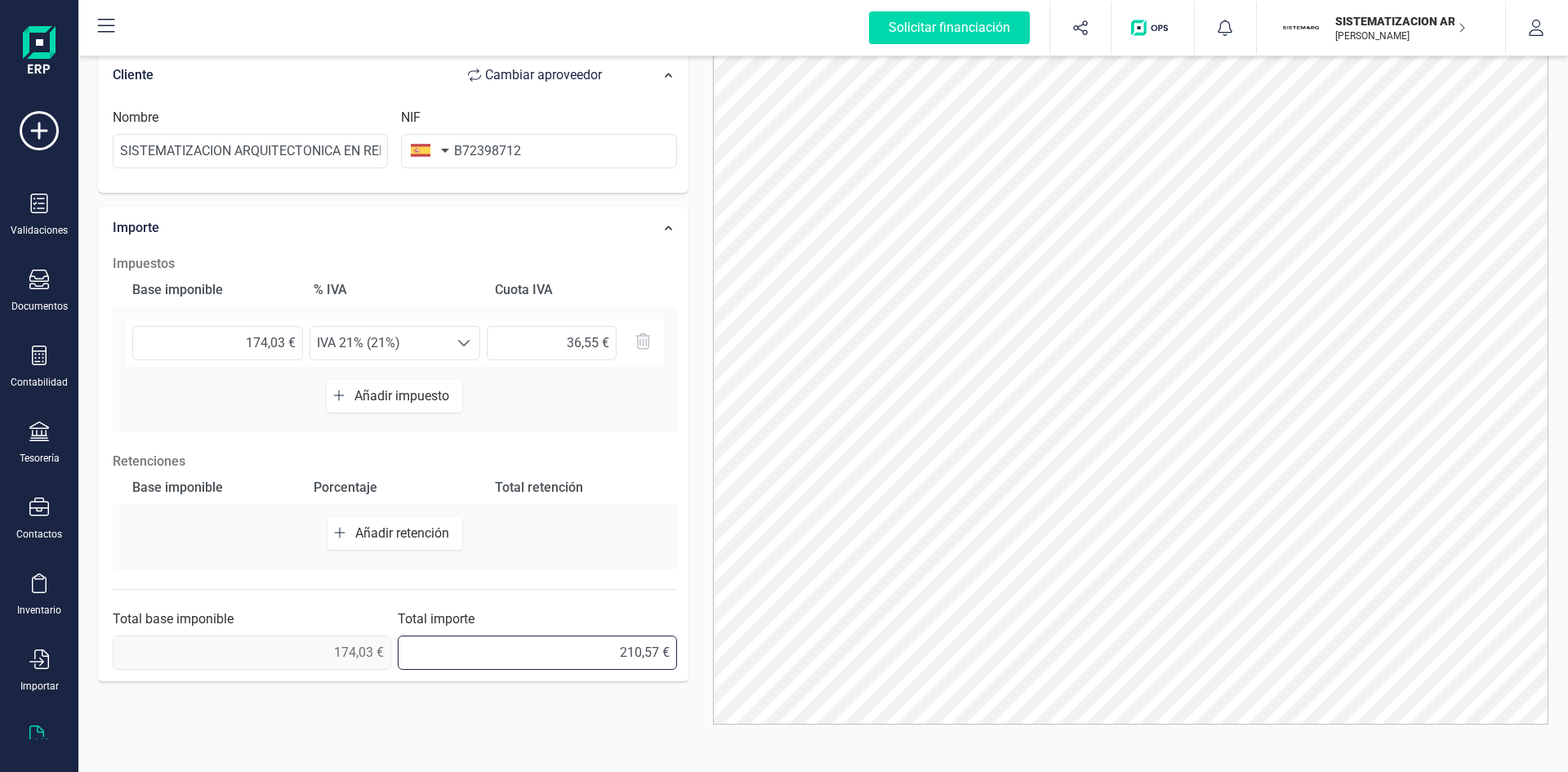
click at [651, 477] on input "210,57 €" at bounding box center [537, 653] width 279 height 34
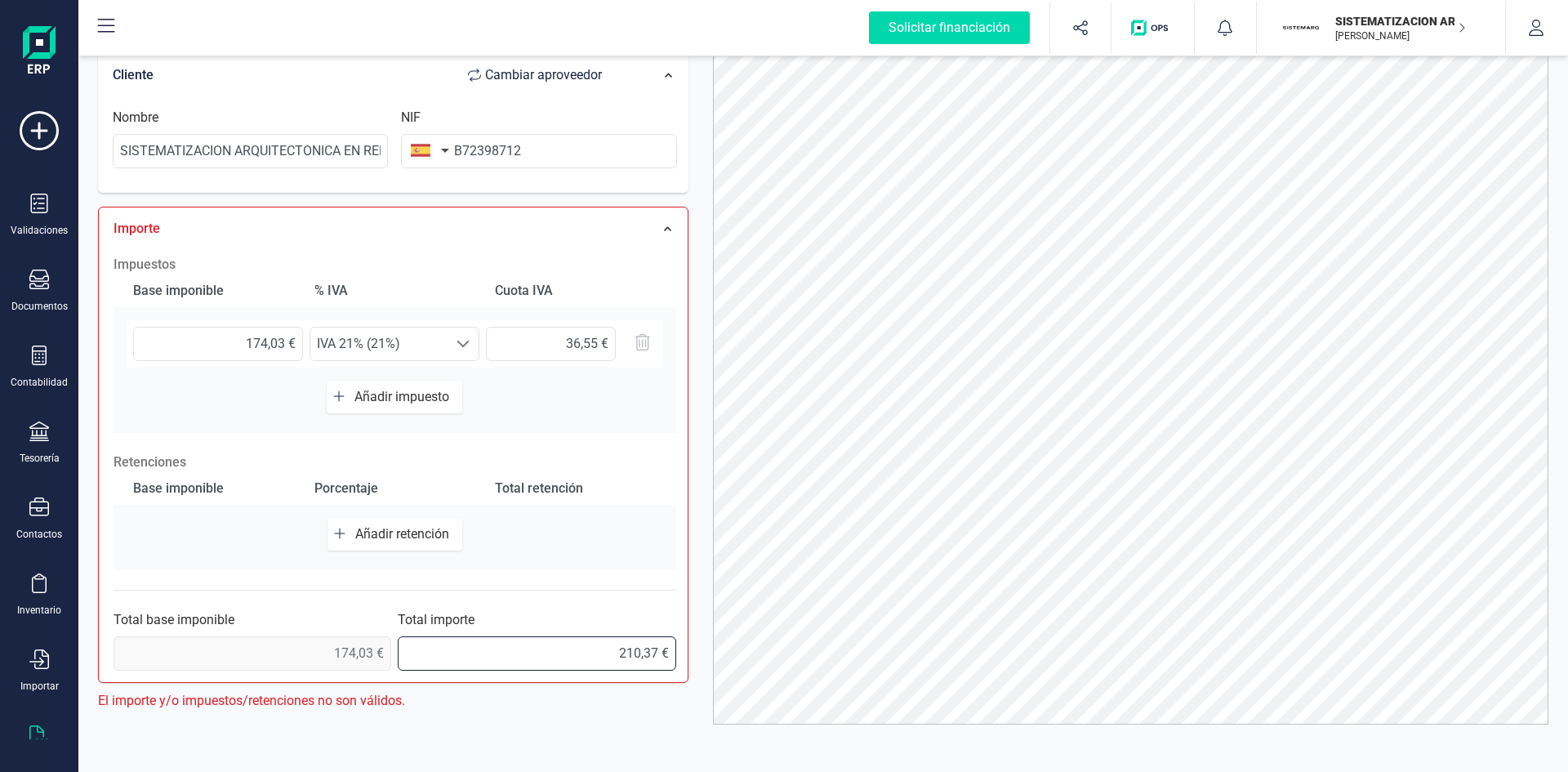
click at [656, 477] on input "210,37 €" at bounding box center [537, 654] width 278 height 34
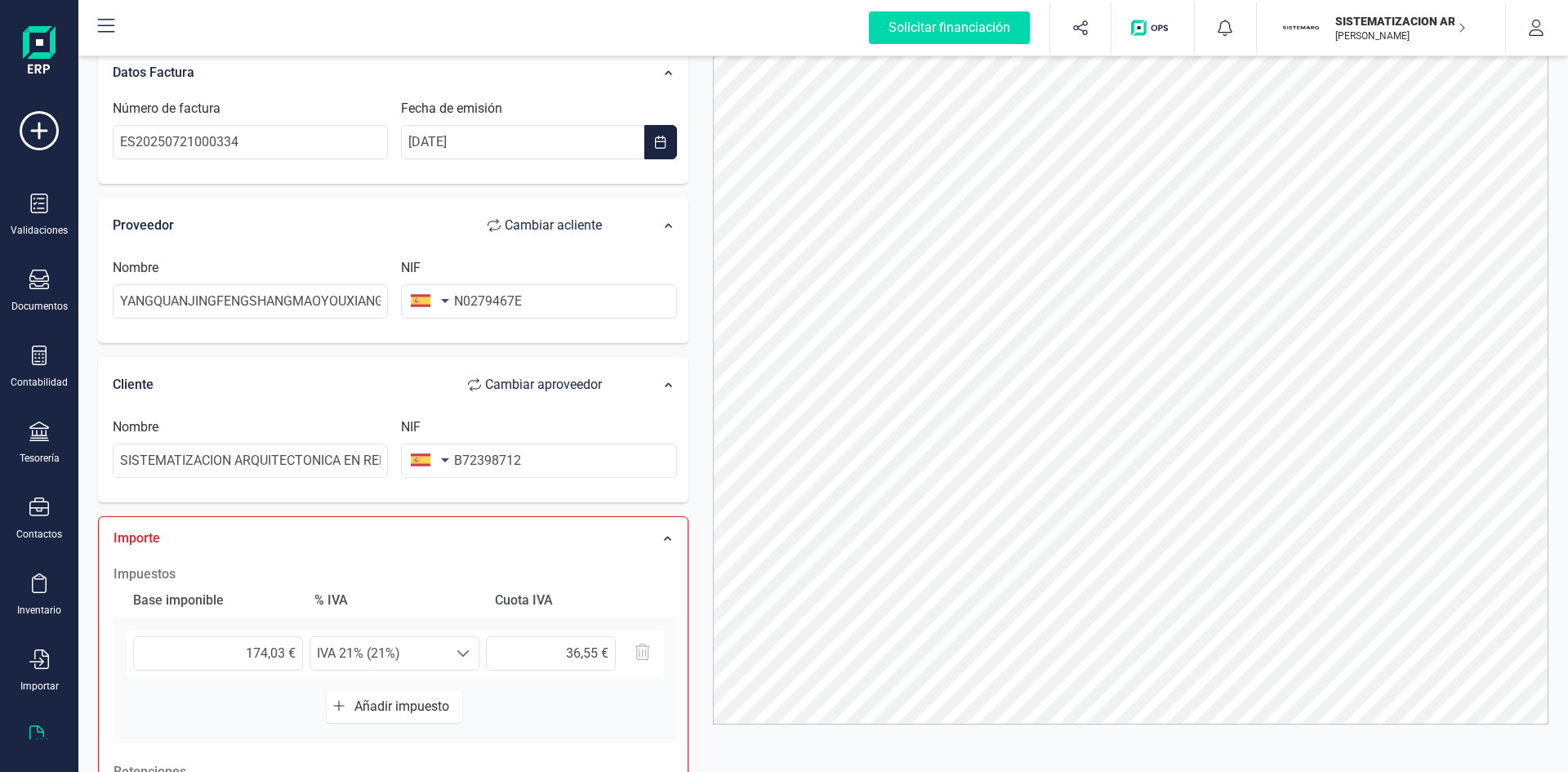
scroll to position [0, 0]
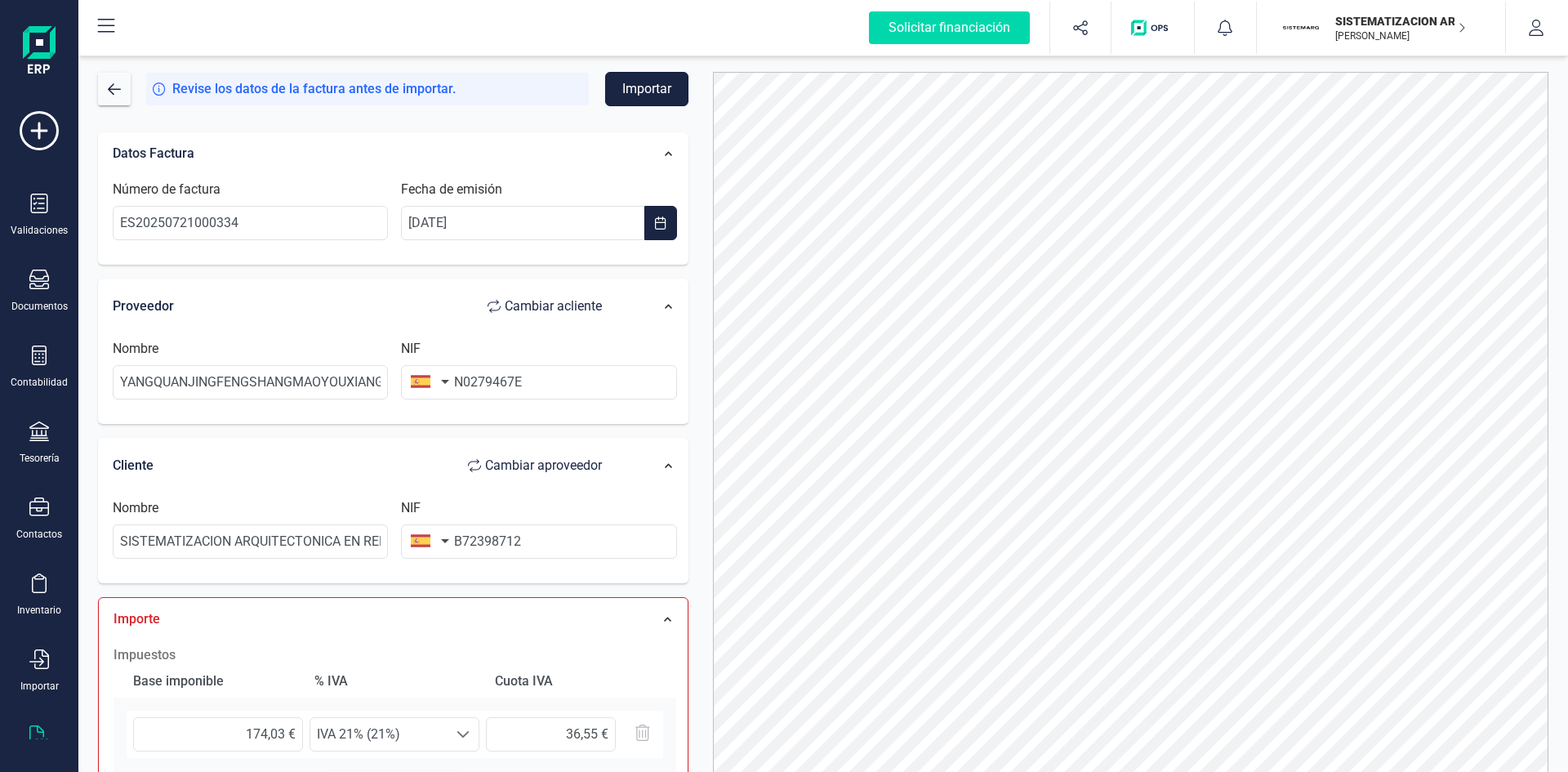
click at [639, 93] on button "Importar" at bounding box center [646, 89] width 83 height 34
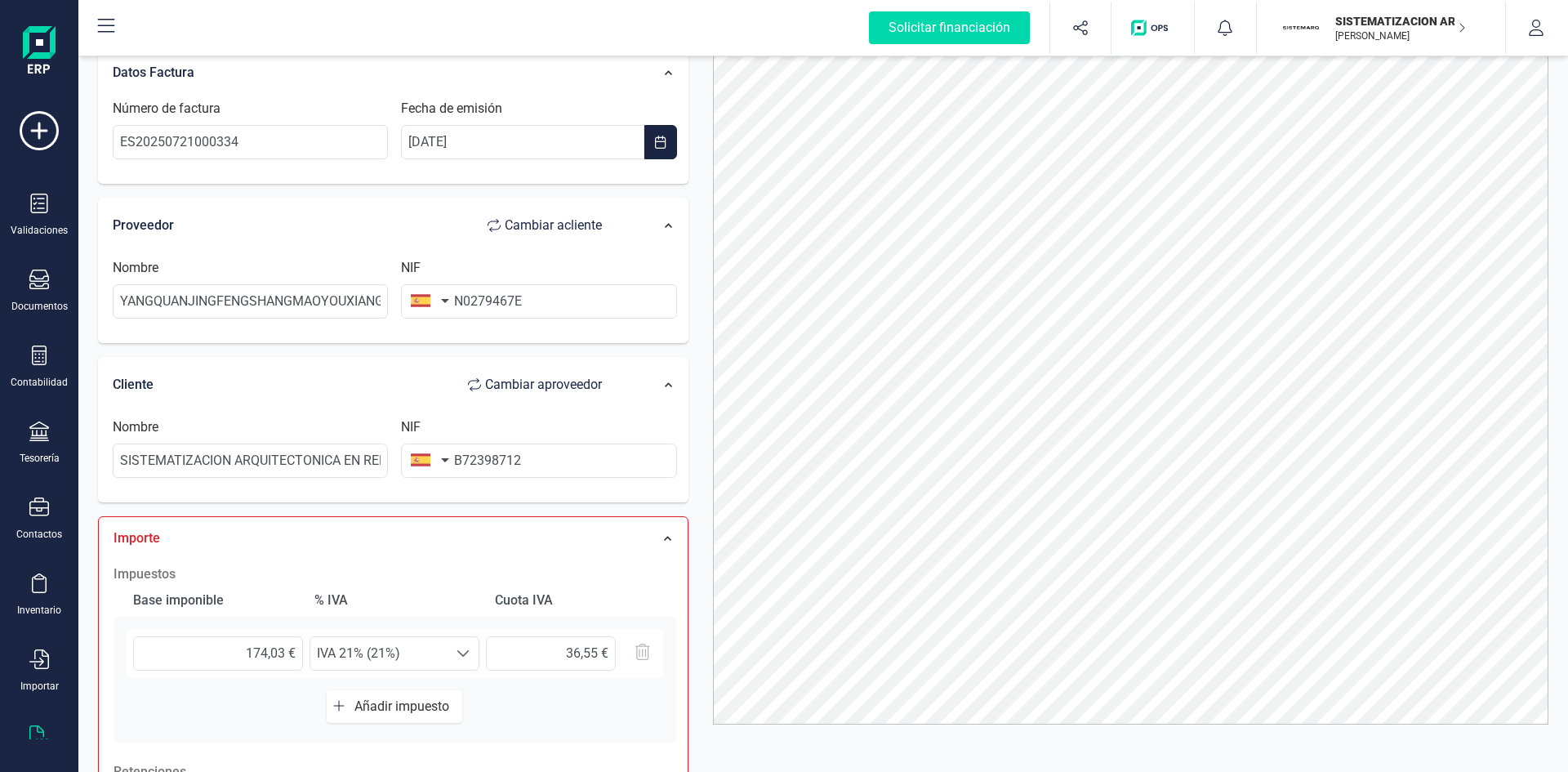
scroll to position [330, 0]
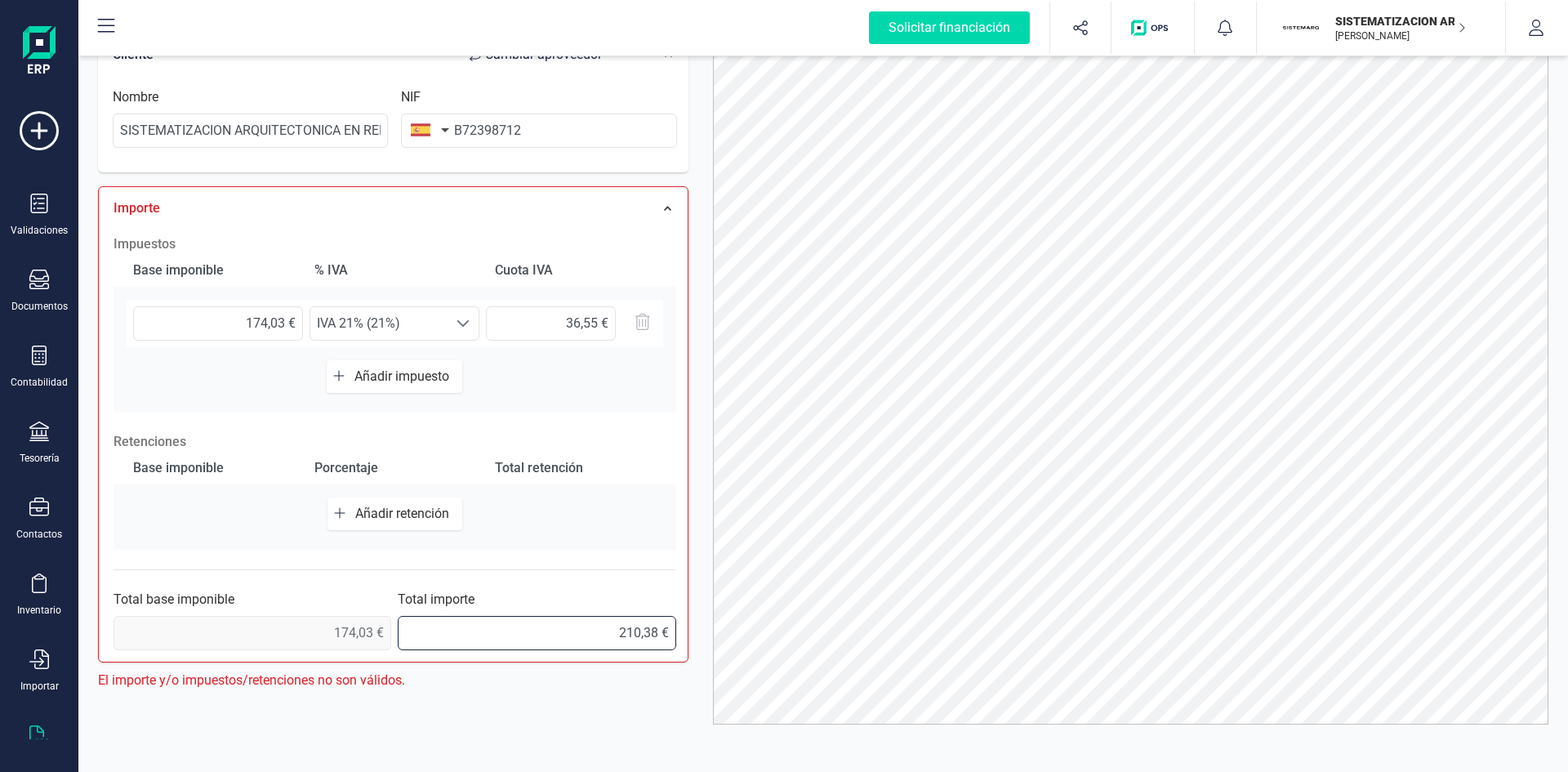
click at [651, 477] on input "210,38 €" at bounding box center [537, 633] width 278 height 34
type input "210,58 €"
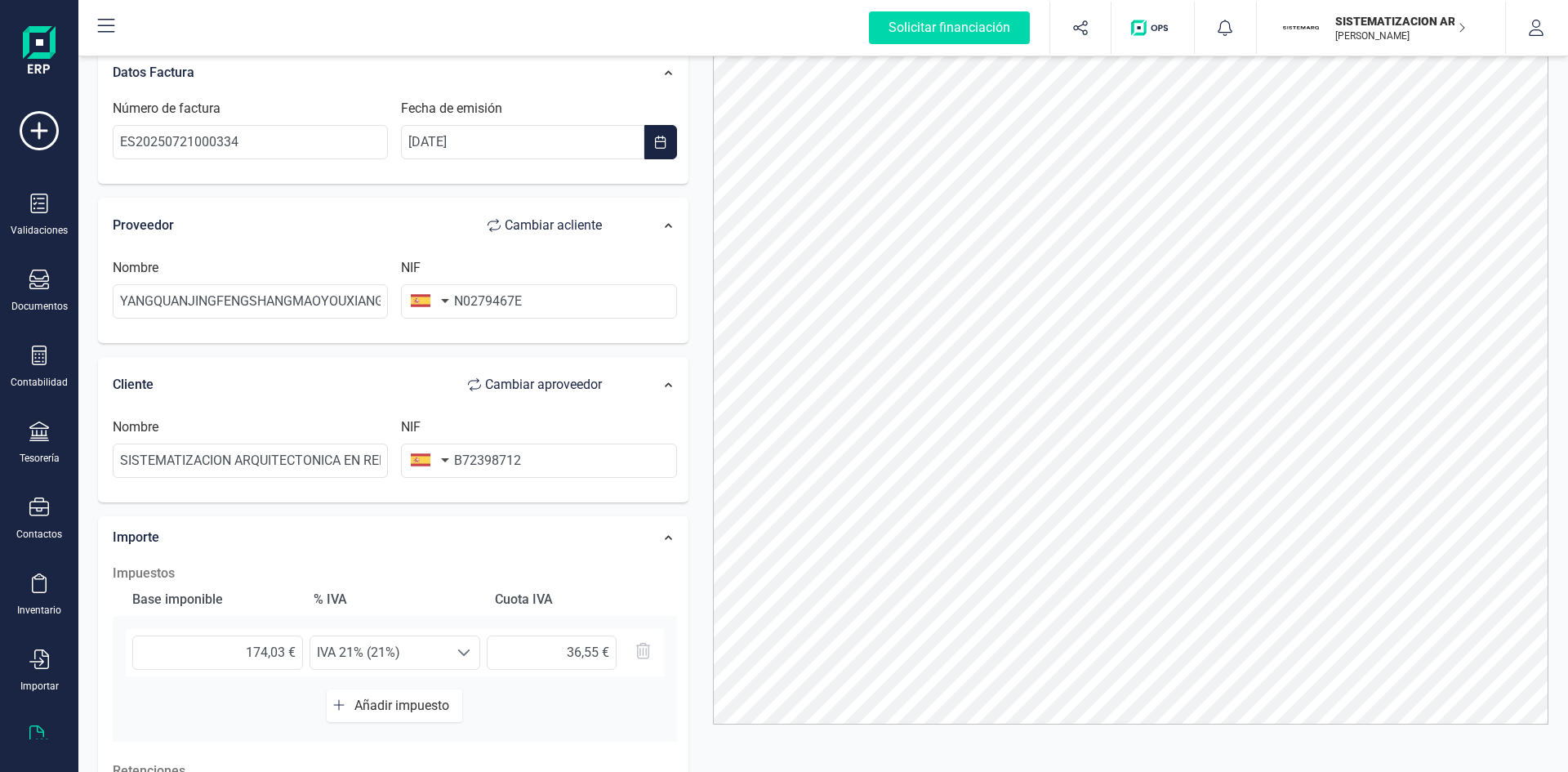
scroll to position [0, 0]
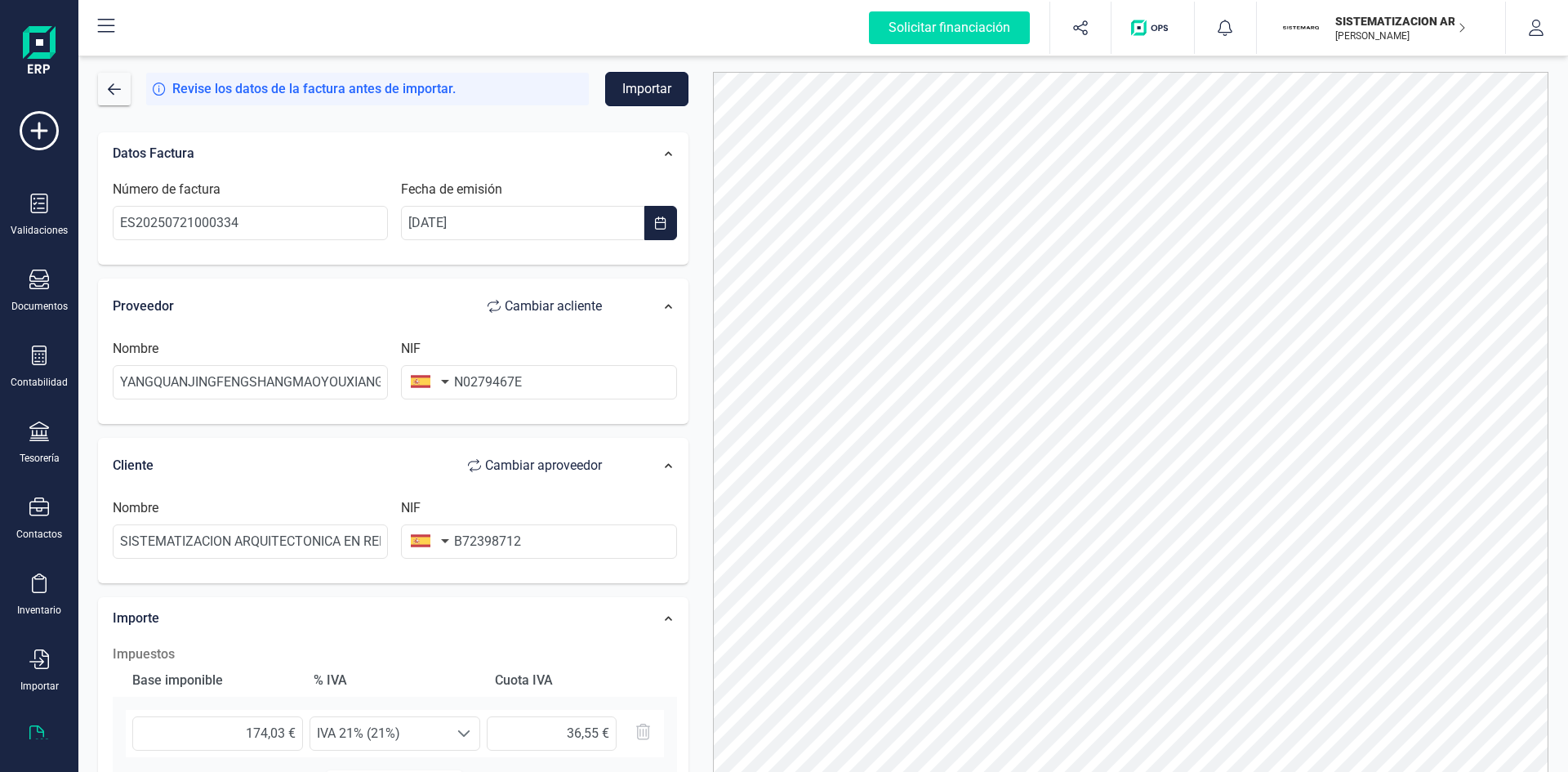
click at [641, 93] on button "Importar" at bounding box center [646, 89] width 83 height 34
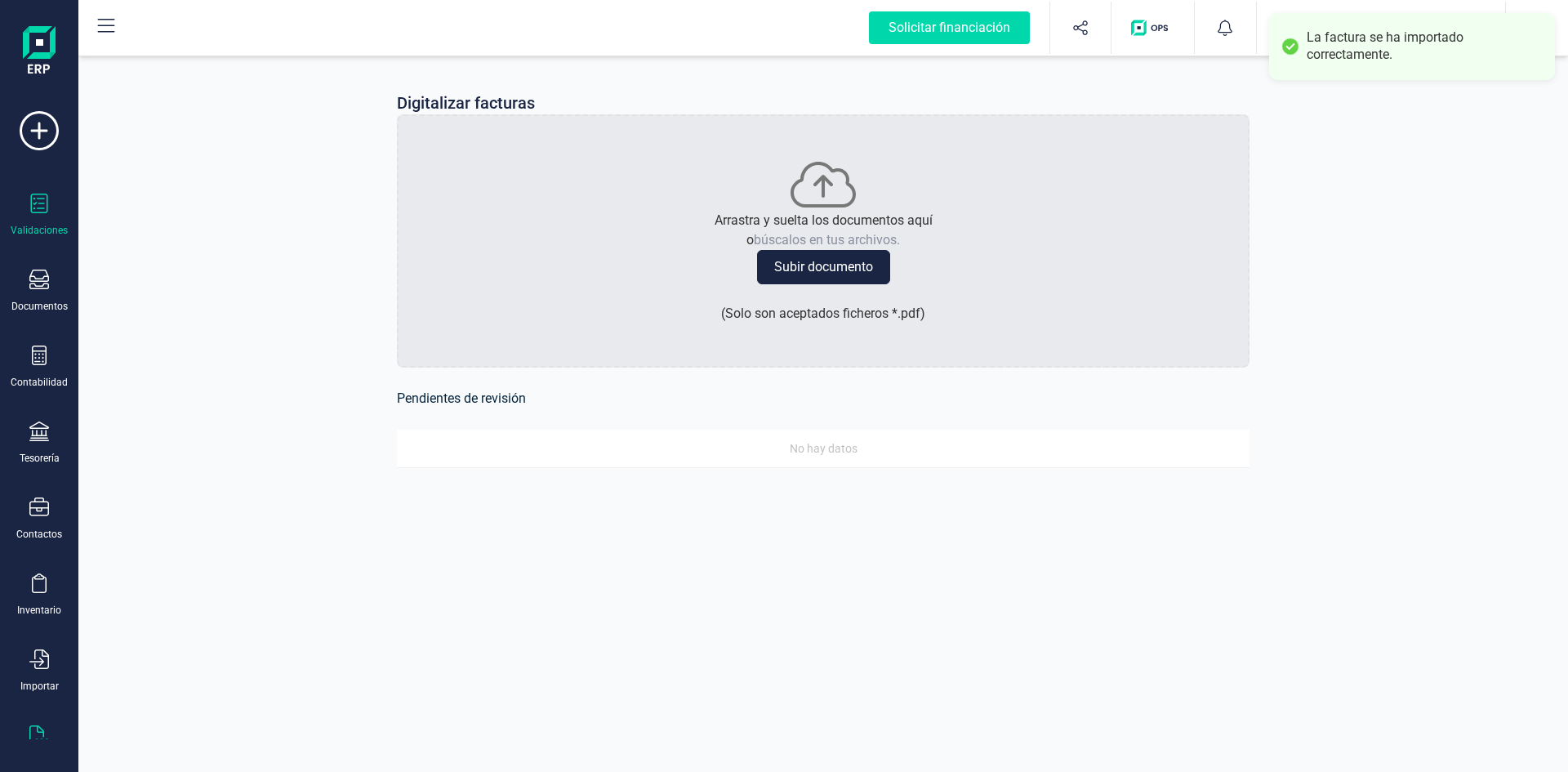
click at [21, 220] on div "Validaciones" at bounding box center [39, 215] width 65 height 43
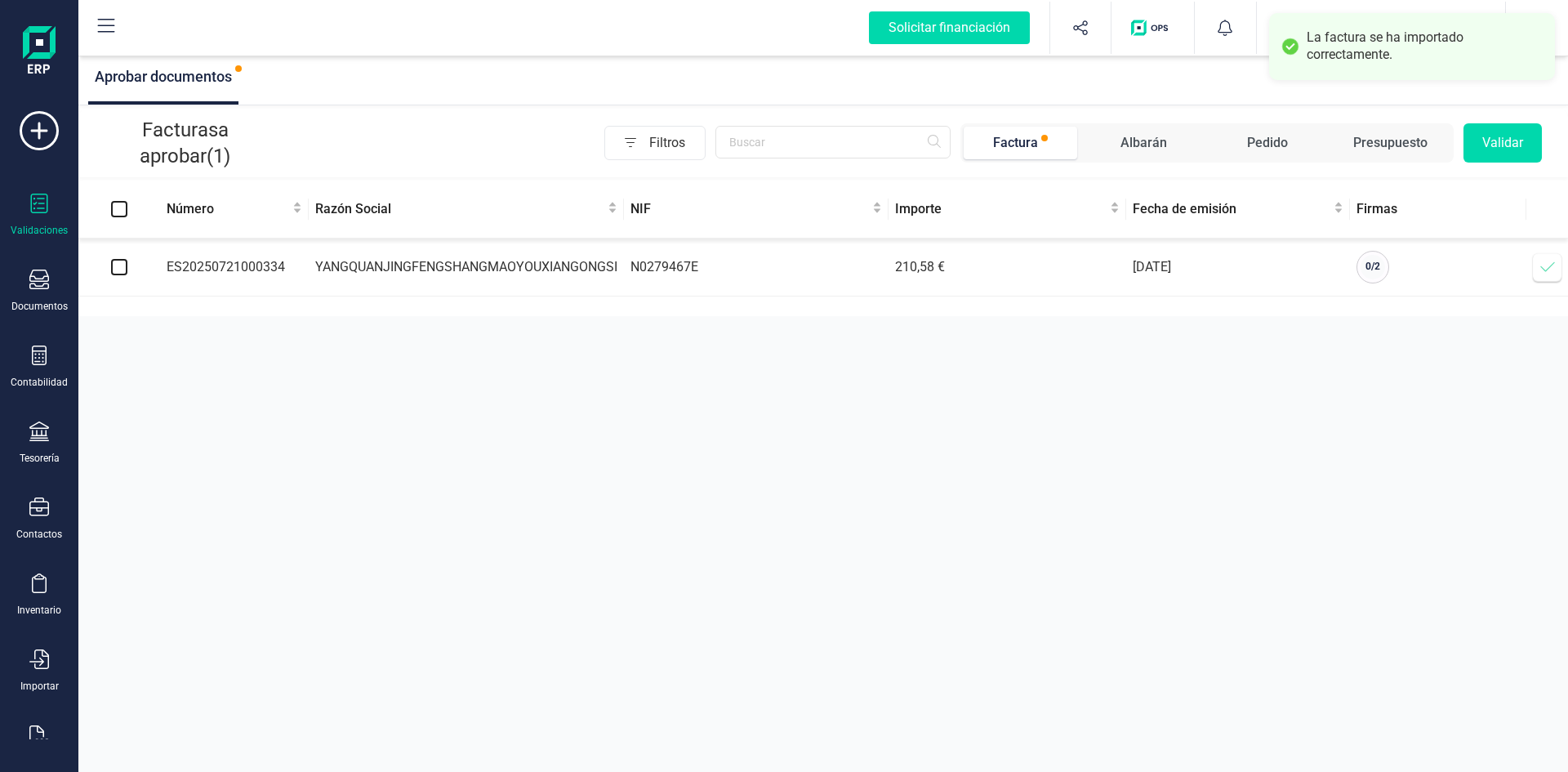
click at [1045, 264] on icon at bounding box center [1547, 267] width 16 height 16
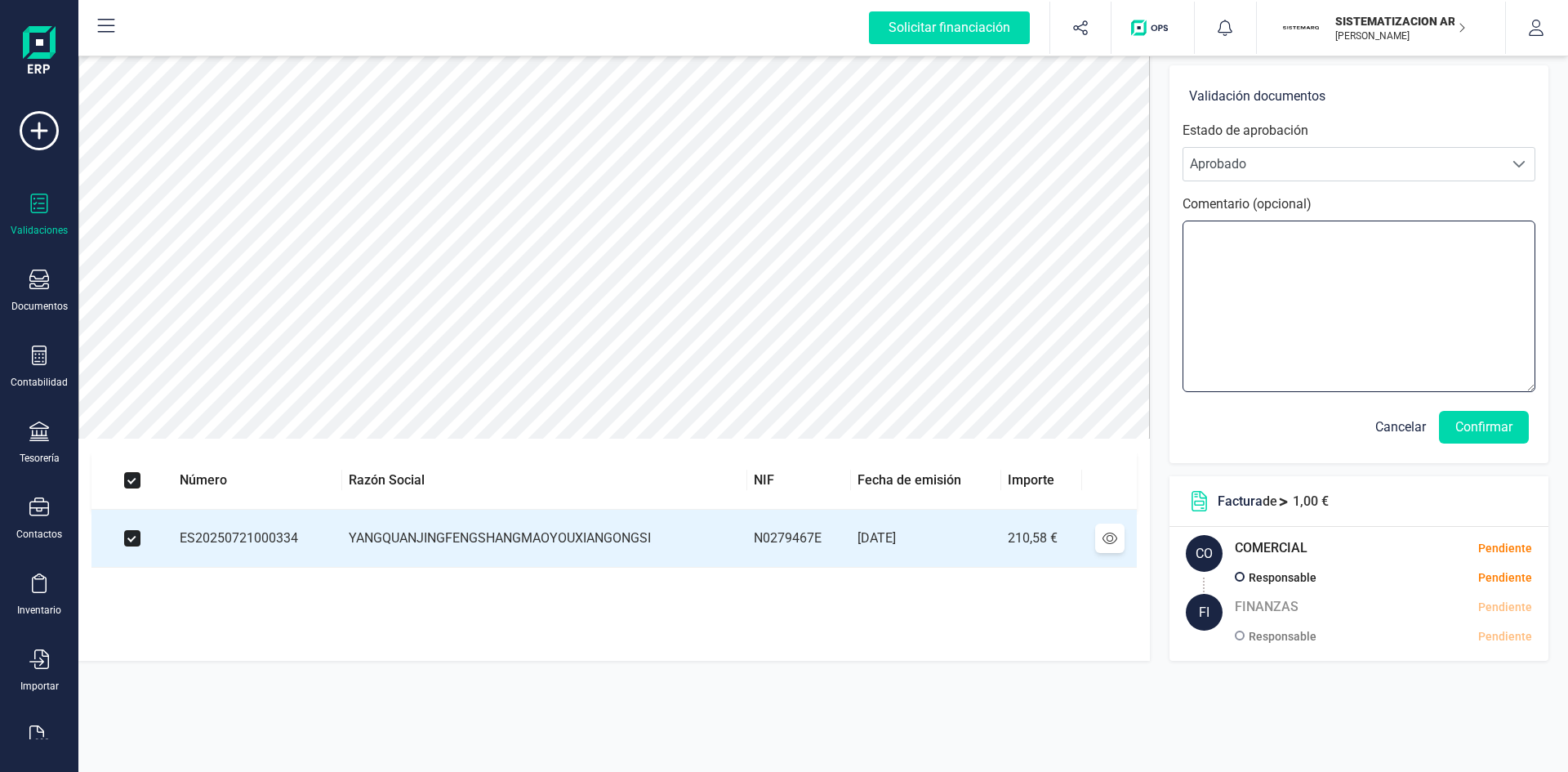
click at [1045, 250] on textarea at bounding box center [1359, 306] width 353 height 172
click at [1045, 256] on textarea "He solicitado que nos envíen sin IVA, sigo esperando pero no ha habido respuest…" at bounding box center [1359, 306] width 353 height 172
type textarea "He solicitado que nos envíen sin IVA, sigo esperando pero no ha habido respuest…"
drag, startPoint x: 1192, startPoint y: 234, endPoint x: 1449, endPoint y: 295, distance: 264.1
click at [1045, 295] on textarea "He solicitado que nos envíen sin IVA, sigo esperando pero no ha habido respuest…" at bounding box center [1359, 306] width 353 height 172
